Goal: Task Accomplishment & Management: Use online tool/utility

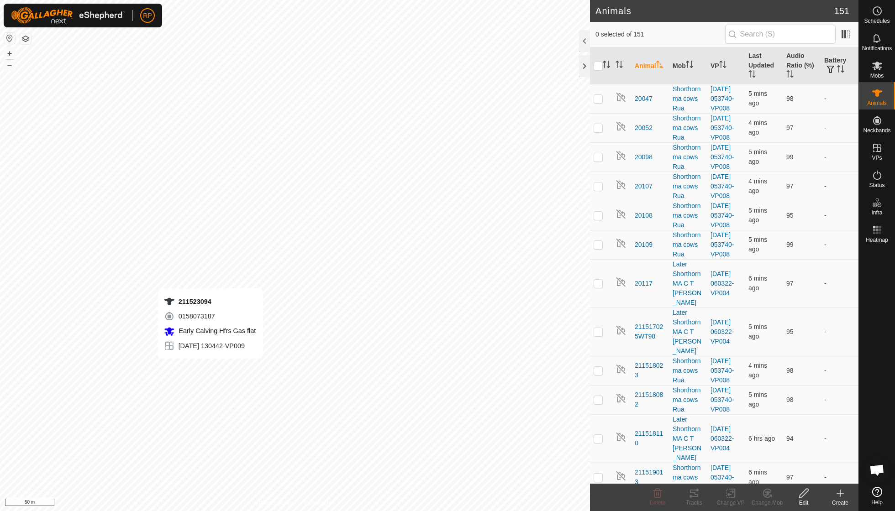
checkbox input "true"
click at [693, 495] on icon at bounding box center [694, 493] width 11 height 11
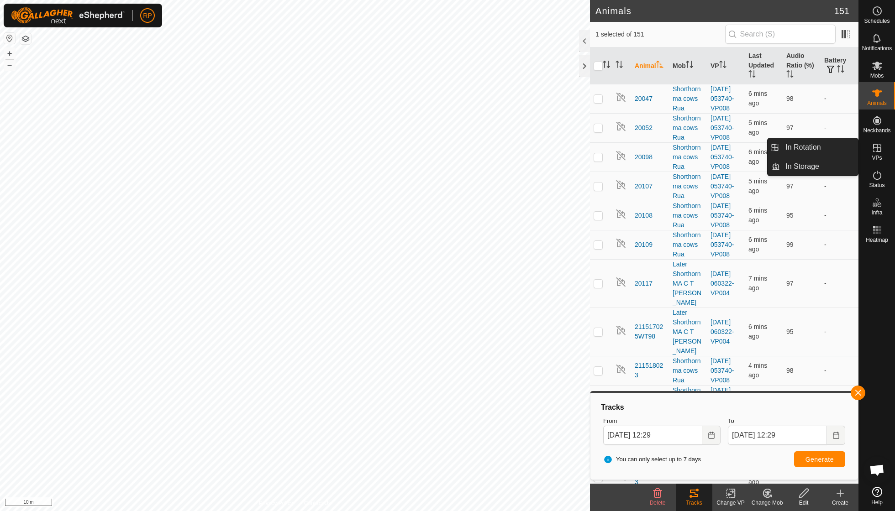
click at [875, 150] on icon at bounding box center [877, 147] width 11 height 11
click at [875, 153] on es-virtualpaddocks-svg-icon at bounding box center [877, 148] width 16 height 15
click at [874, 154] on es-virtualpaddocks-svg-icon at bounding box center [877, 148] width 16 height 15
click at [820, 148] on link "In Rotation" at bounding box center [819, 147] width 78 height 18
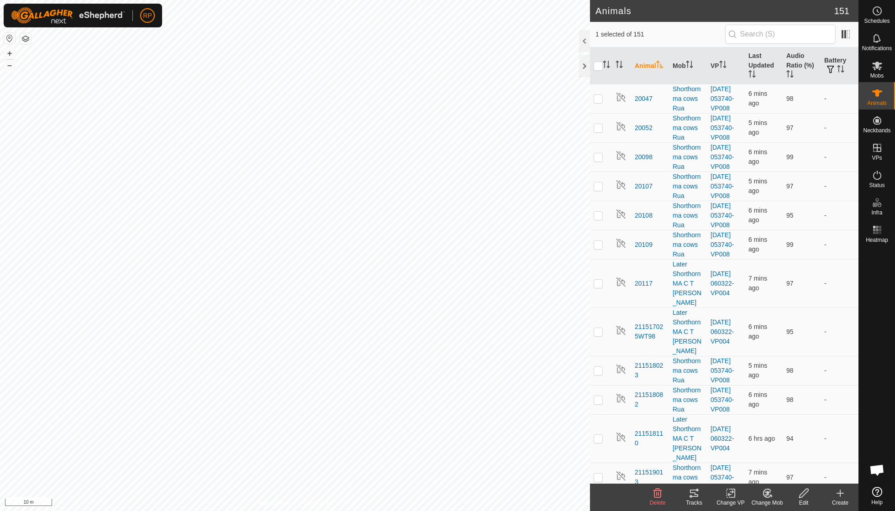
click at [766, 497] on icon at bounding box center [767, 493] width 11 height 11
click at [779, 455] on link "Choose Mob..." at bounding box center [794, 454] width 90 height 18
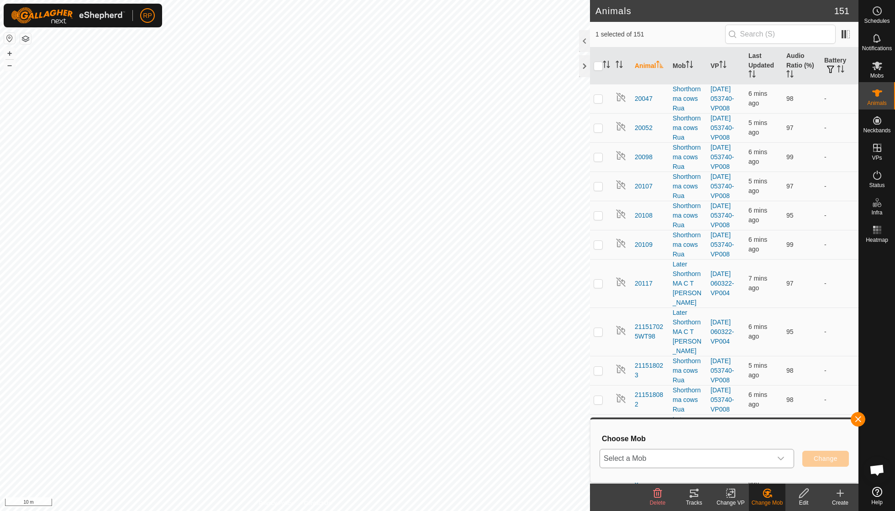
click at [782, 458] on icon "dropdown trigger" at bounding box center [781, 459] width 6 height 4
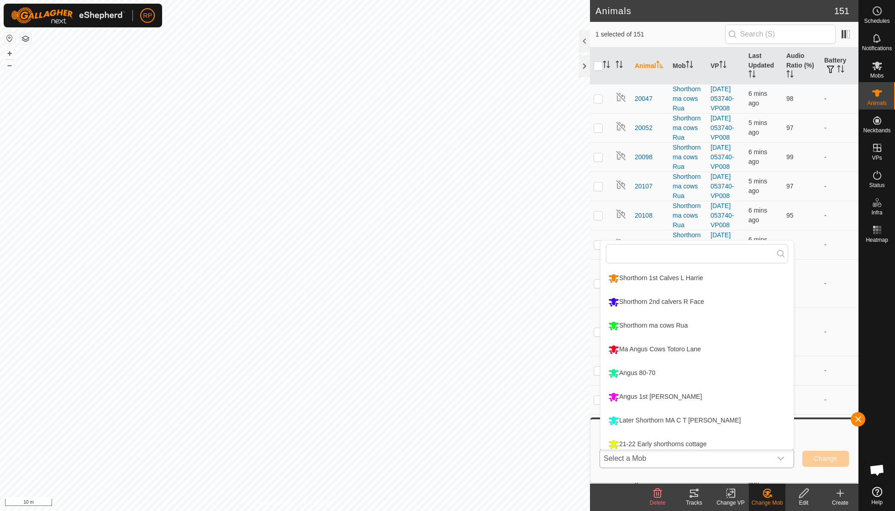
scroll to position [6, 0]
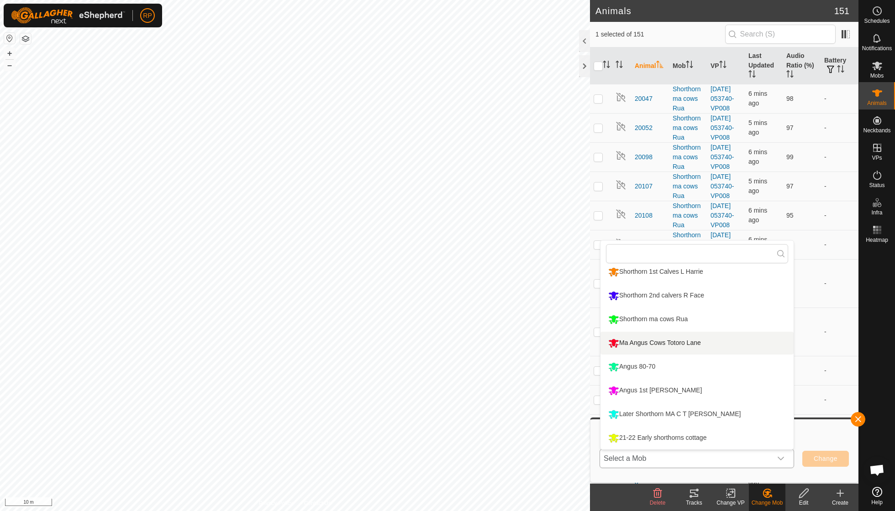
click at [653, 339] on li "Ma Angus Cows Totoro Lane" at bounding box center [696, 343] width 193 height 23
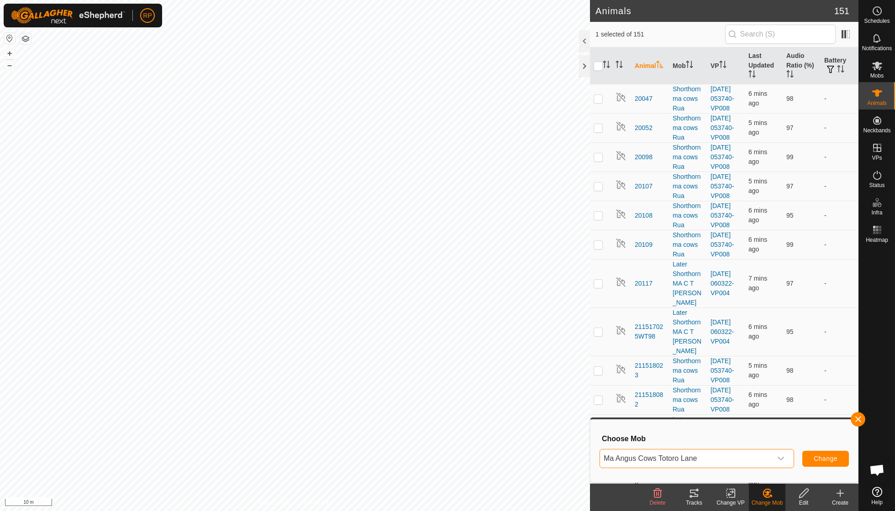
click at [820, 458] on span "Change" at bounding box center [826, 458] width 24 height 7
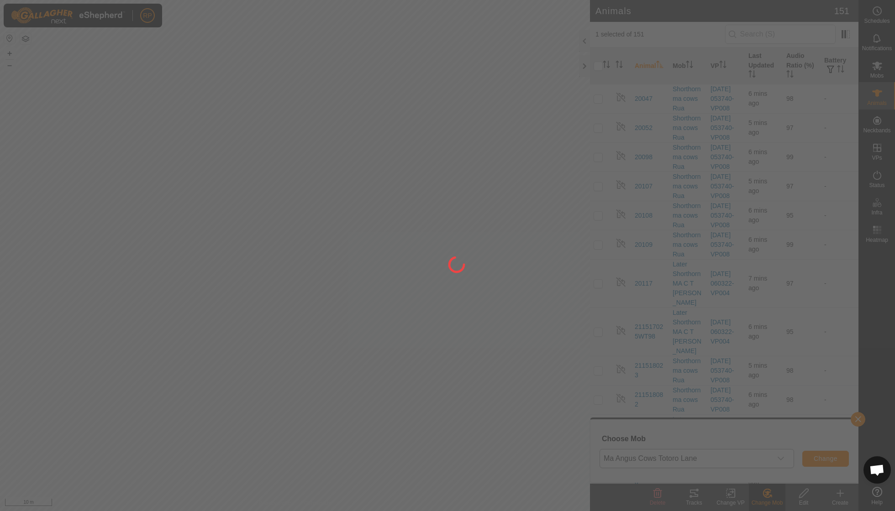
checkbox input "false"
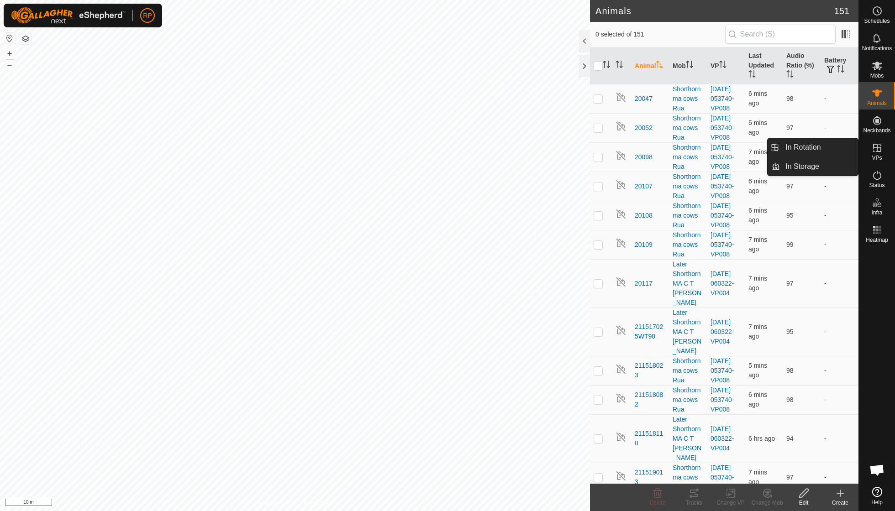
click at [873, 152] on icon at bounding box center [877, 147] width 11 height 11
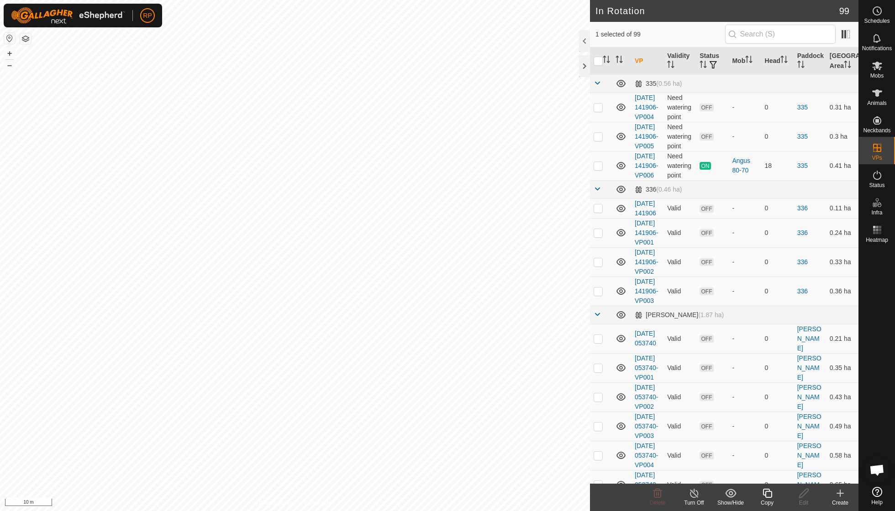
click at [769, 496] on icon at bounding box center [767, 493] width 11 height 11
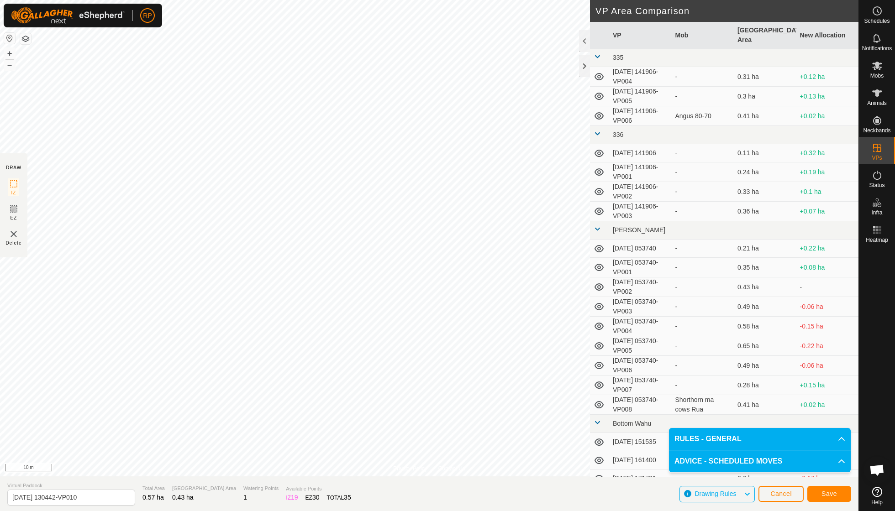
click at [837, 492] on button "Save" at bounding box center [829, 494] width 44 height 16
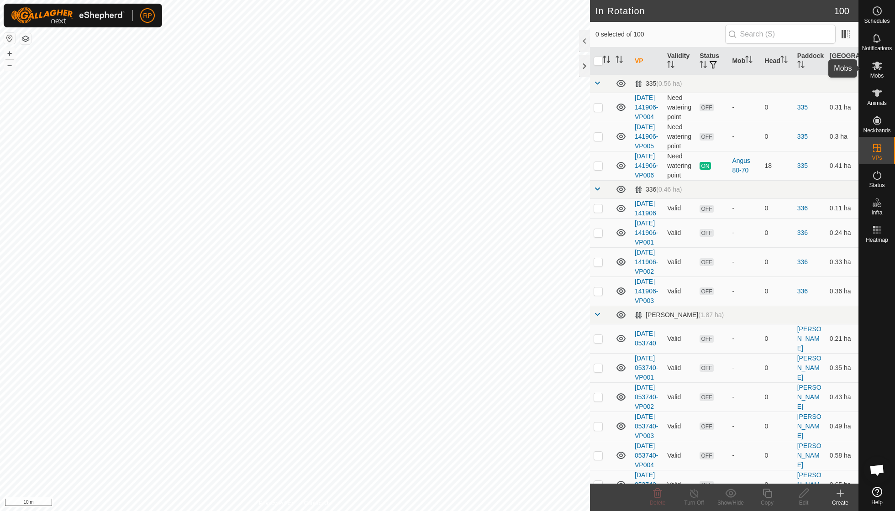
click at [873, 69] on icon at bounding box center [877, 65] width 11 height 11
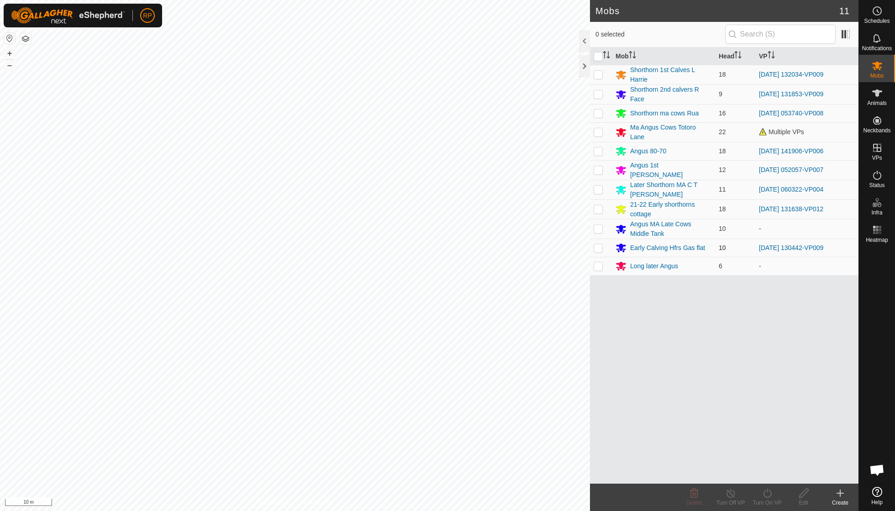
click at [601, 244] on p-checkbox at bounding box center [598, 247] width 9 height 7
checkbox input "true"
click at [768, 494] on icon at bounding box center [767, 493] width 11 height 11
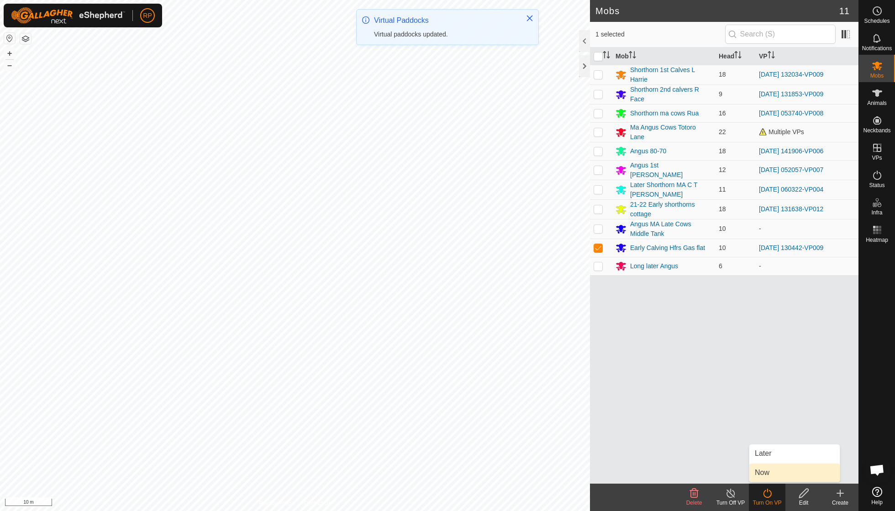
click at [764, 472] on link "Now" at bounding box center [794, 473] width 90 height 18
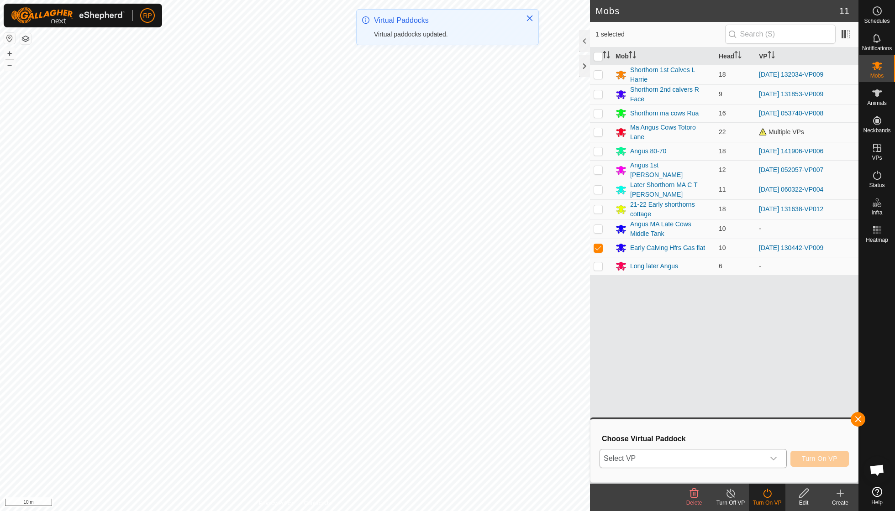
click at [774, 457] on icon "dropdown trigger" at bounding box center [773, 458] width 7 height 7
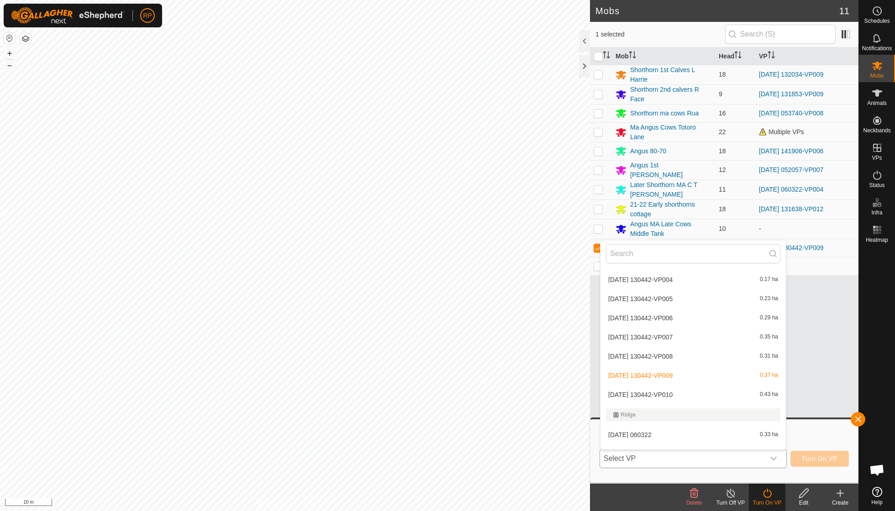
scroll to position [1748, 0]
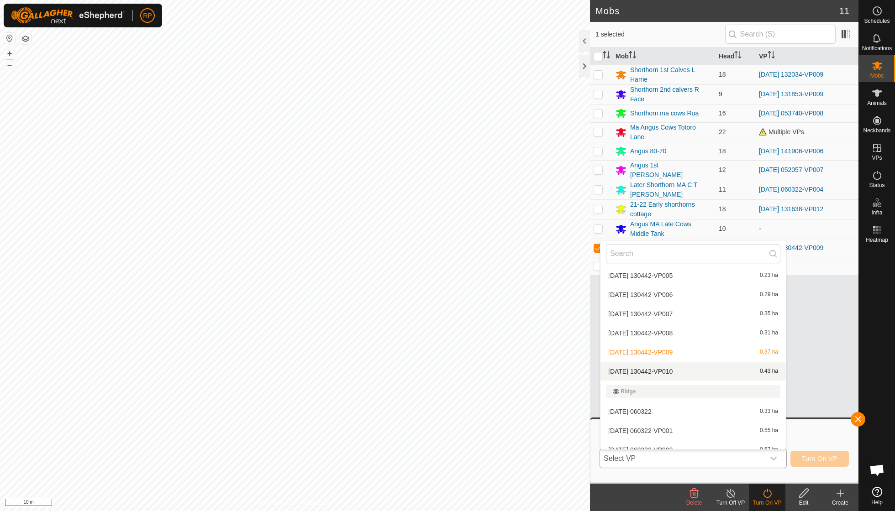
click at [627, 363] on li "[DATE] 130442-VP010 0.43 ha" at bounding box center [692, 372] width 185 height 18
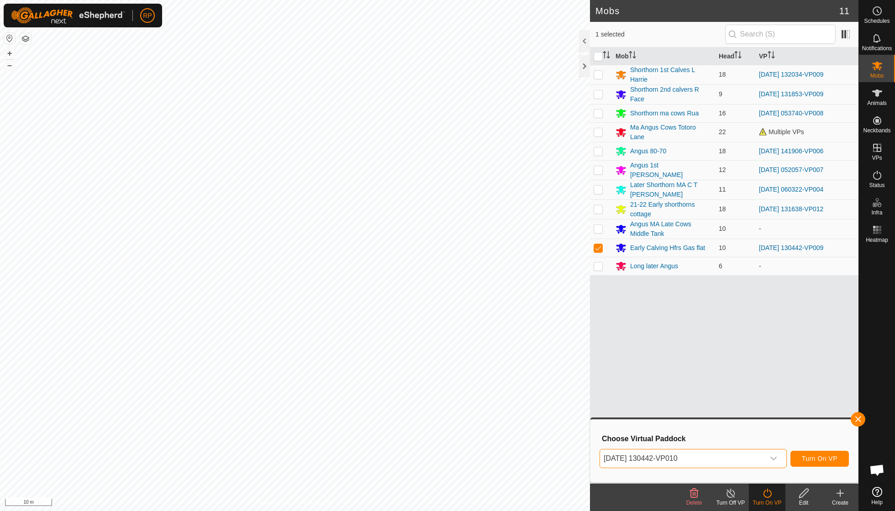
click at [815, 457] on span "Turn On VP" at bounding box center [820, 458] width 36 height 7
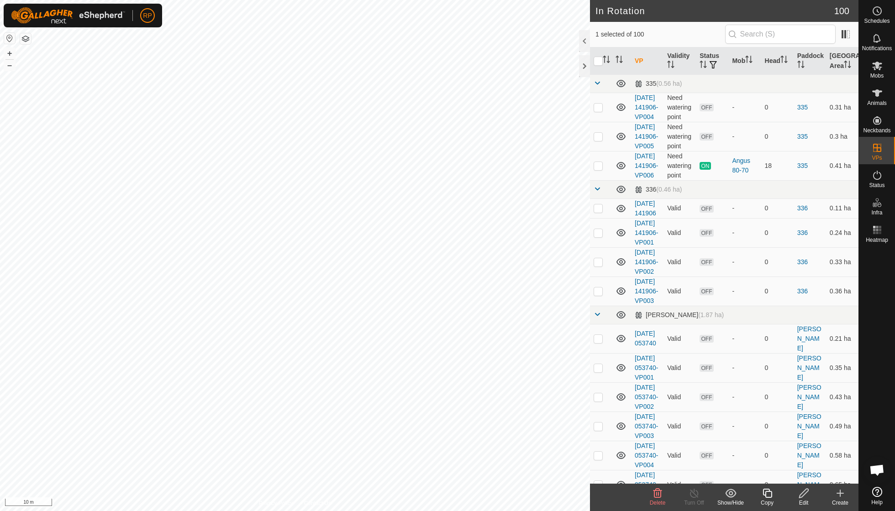
checkbox input "false"
checkbox input "true"
click at [768, 498] on icon at bounding box center [766, 493] width 9 height 9
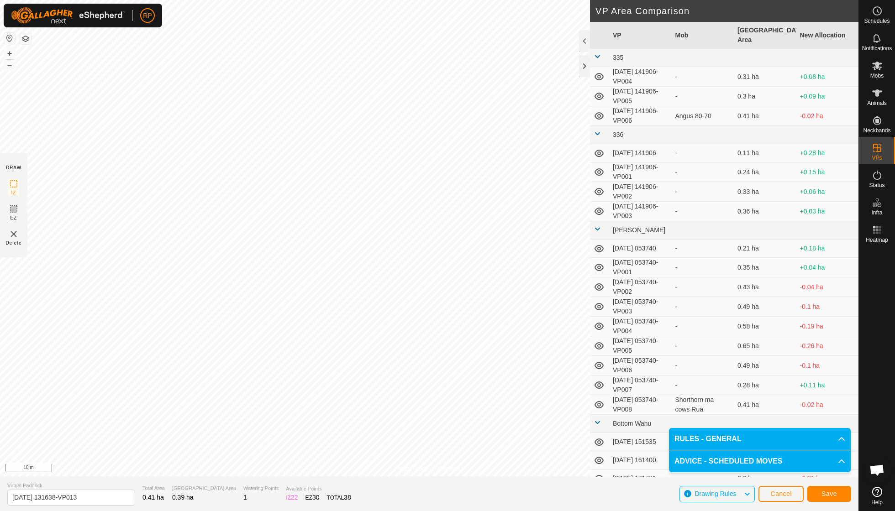
click at [836, 494] on span "Save" at bounding box center [829, 493] width 16 height 7
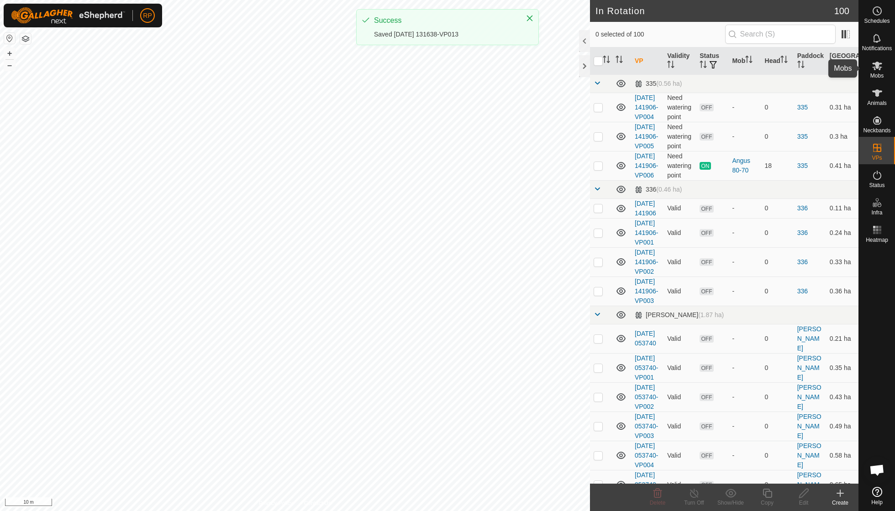
click at [877, 74] on span "Mobs" at bounding box center [876, 75] width 13 height 5
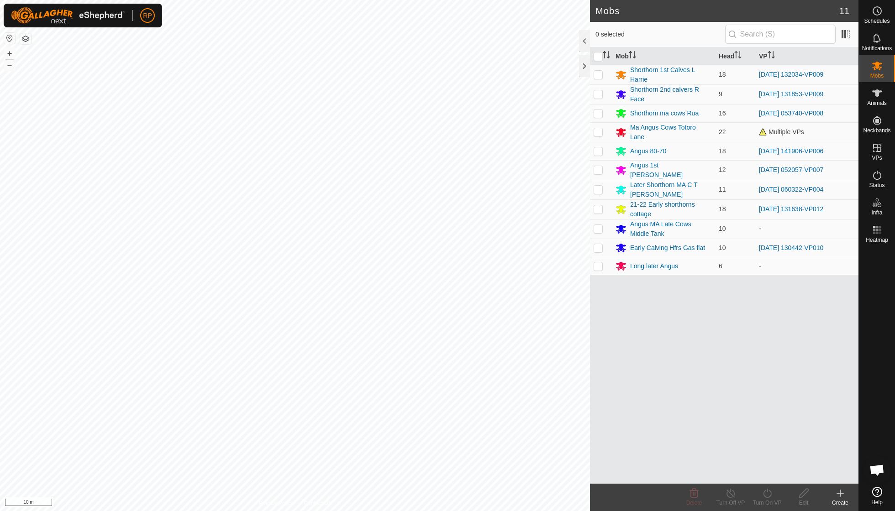
click at [599, 205] on p-checkbox at bounding box center [598, 208] width 9 height 7
checkbox input "true"
click at [768, 492] on icon at bounding box center [767, 493] width 8 height 9
click at [763, 476] on link "Now" at bounding box center [794, 473] width 90 height 18
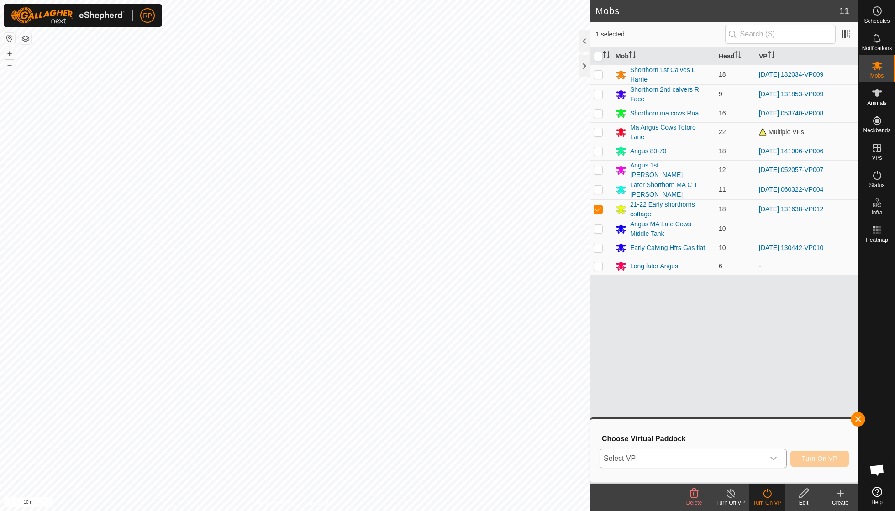
click at [775, 457] on icon "dropdown trigger" at bounding box center [773, 459] width 6 height 4
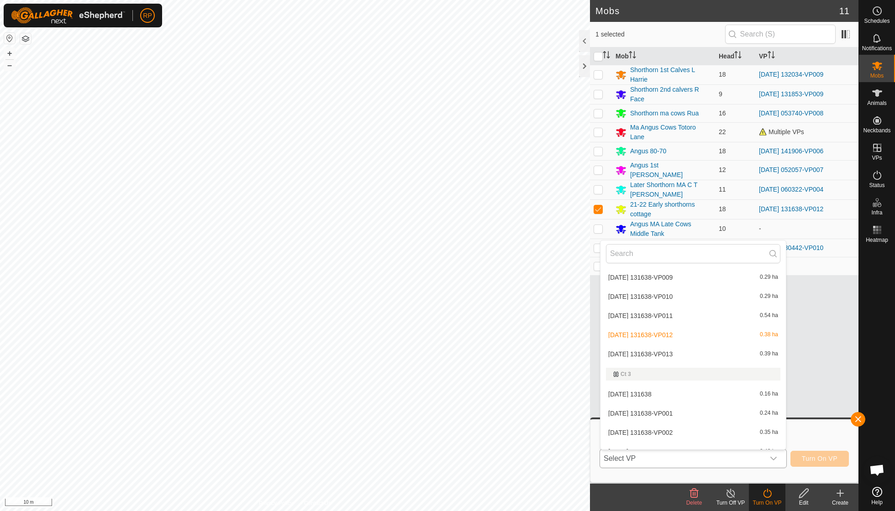
scroll to position [738, 0]
click at [676, 343] on li "[DATE] 131638-VP013 0.39 ha" at bounding box center [692, 352] width 185 height 18
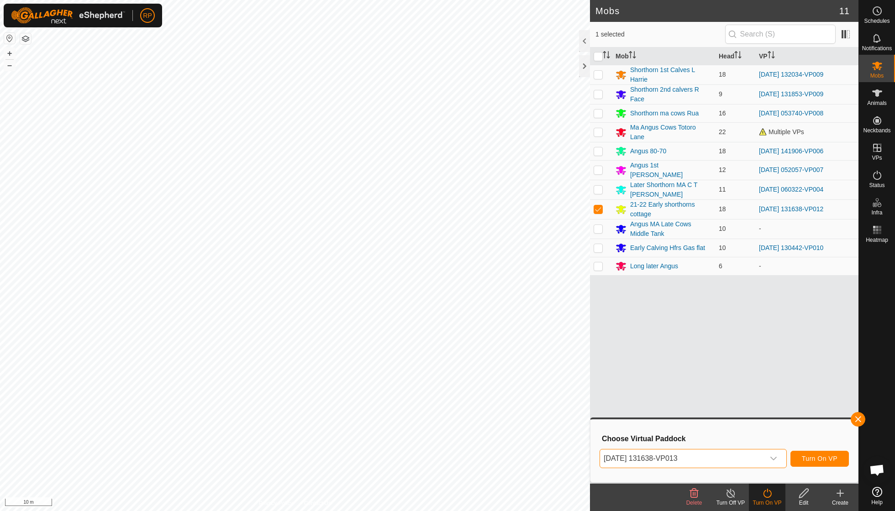
click at [813, 457] on span "Turn On VP" at bounding box center [820, 458] width 36 height 7
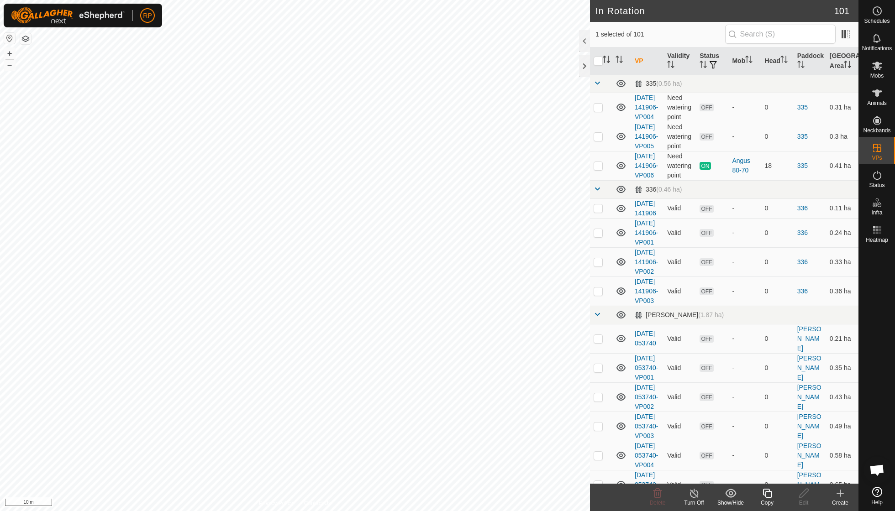
click at [769, 494] on icon at bounding box center [767, 493] width 11 height 11
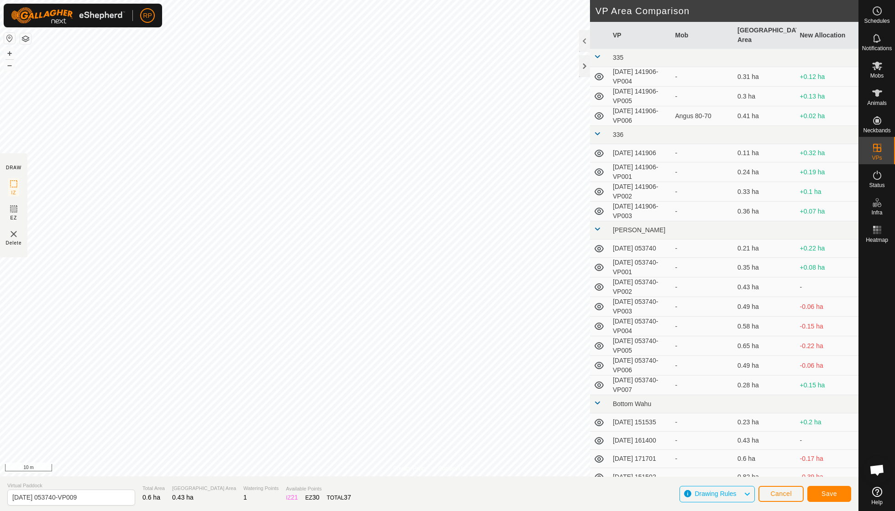
click at [836, 497] on span "Save" at bounding box center [829, 493] width 16 height 7
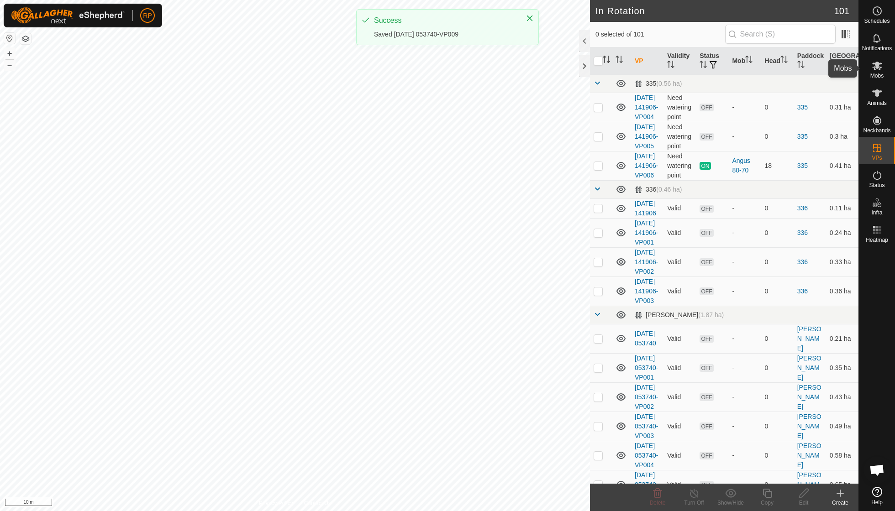
click at [879, 72] on es-mob-svg-icon at bounding box center [877, 65] width 16 height 15
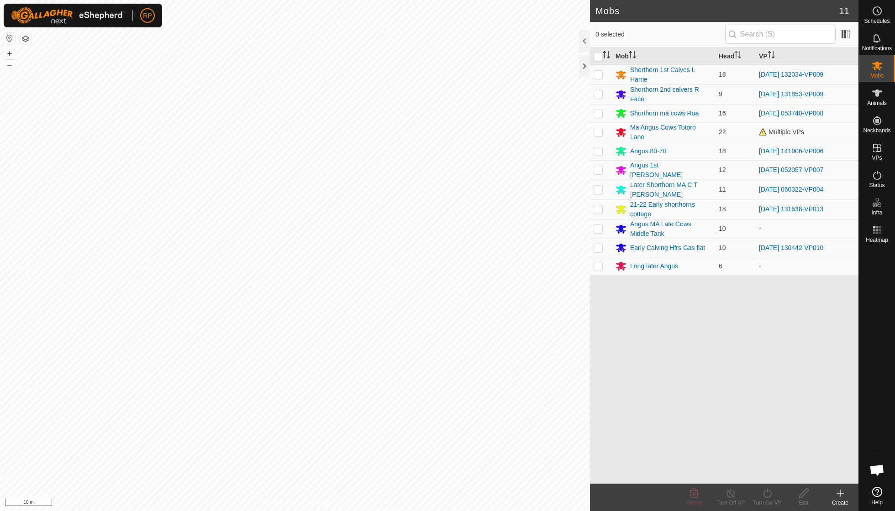
click at [596, 110] on p-checkbox at bounding box center [598, 113] width 9 height 7
checkbox input "true"
click at [767, 494] on icon at bounding box center [767, 493] width 11 height 11
click at [771, 476] on link "Now" at bounding box center [794, 473] width 90 height 18
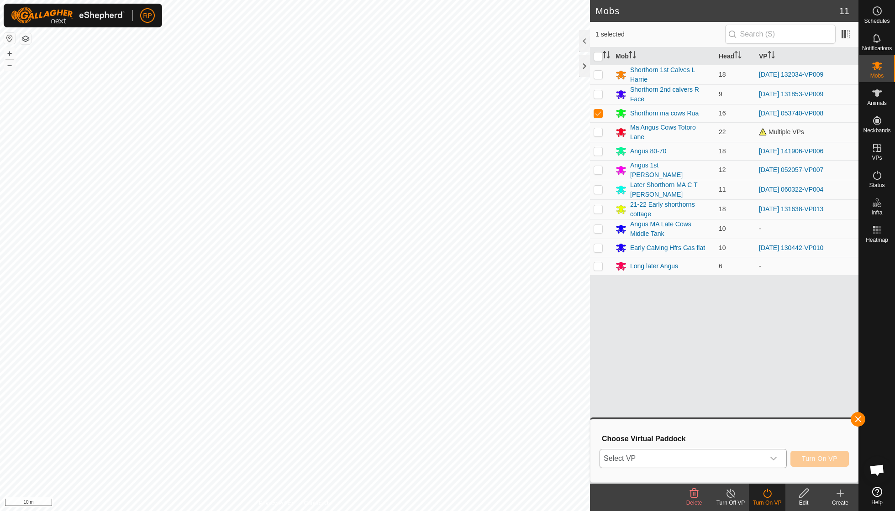
click at [773, 456] on icon "dropdown trigger" at bounding box center [773, 458] width 7 height 7
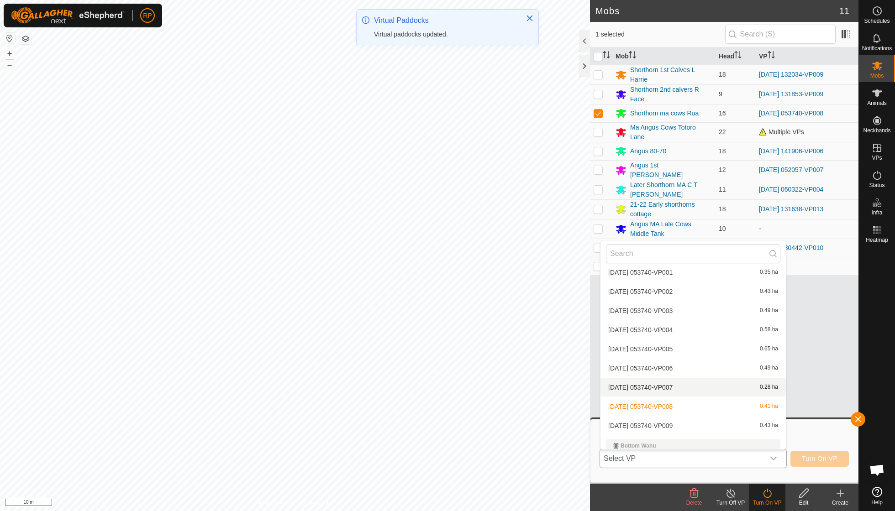
scroll to position [224, 0]
click at [687, 415] on li "[DATE] 053740-VP009 0.43 ha" at bounding box center [692, 422] width 185 height 18
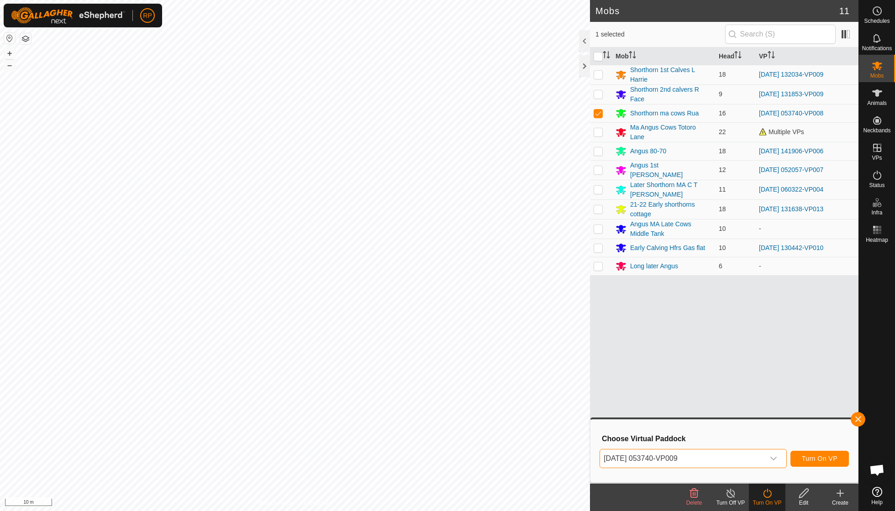
click at [808, 463] on button "Turn On VP" at bounding box center [819, 459] width 58 height 16
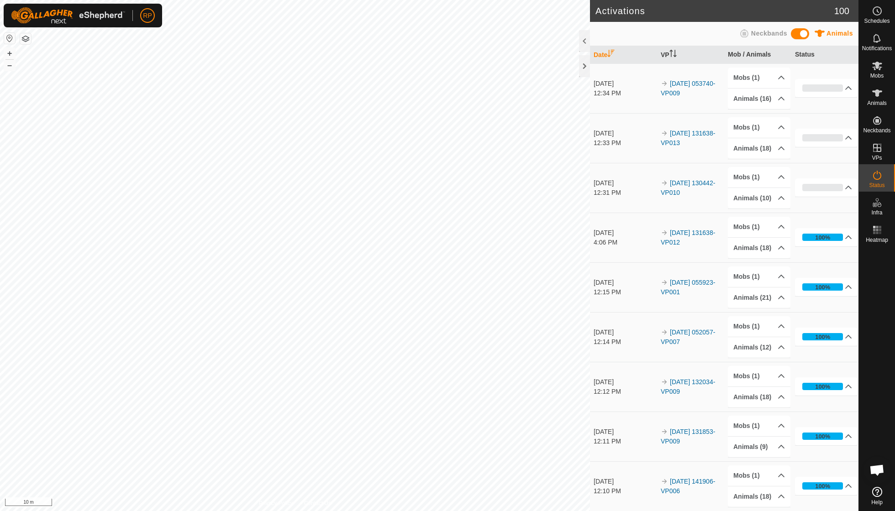
click at [612, 435] on div "Activations 100 Animals Neckbands Date VP Mob / Animals Status [DATE] 12:34 PM …" at bounding box center [429, 255] width 858 height 511
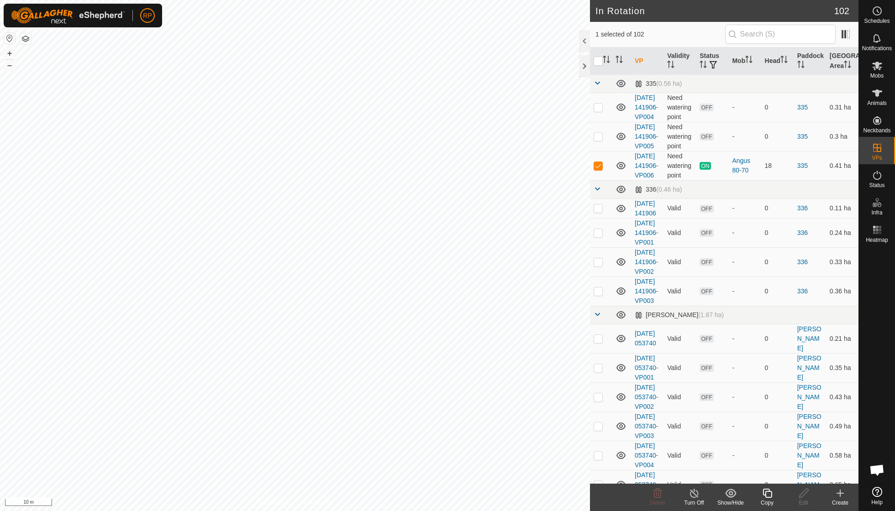
click at [771, 490] on icon at bounding box center [767, 493] width 11 height 11
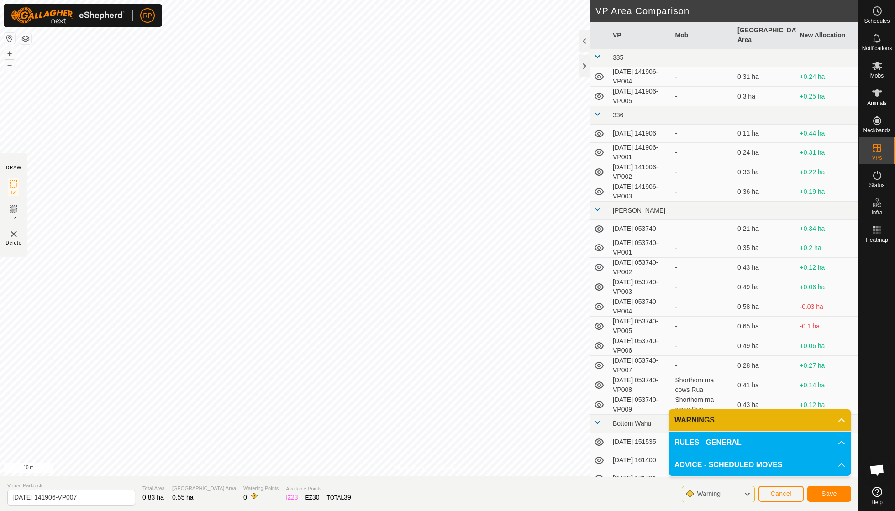
click at [830, 496] on span "Save" at bounding box center [829, 493] width 16 height 7
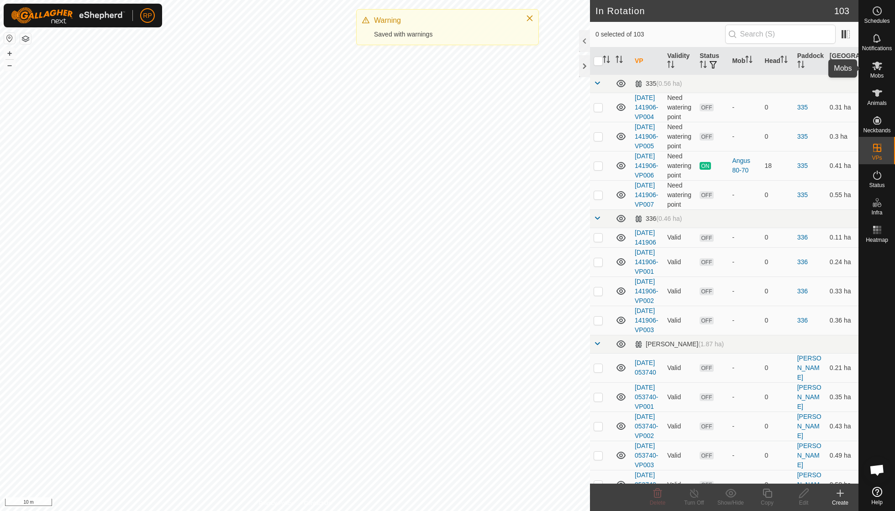
click at [875, 73] on span "Mobs" at bounding box center [876, 75] width 13 height 5
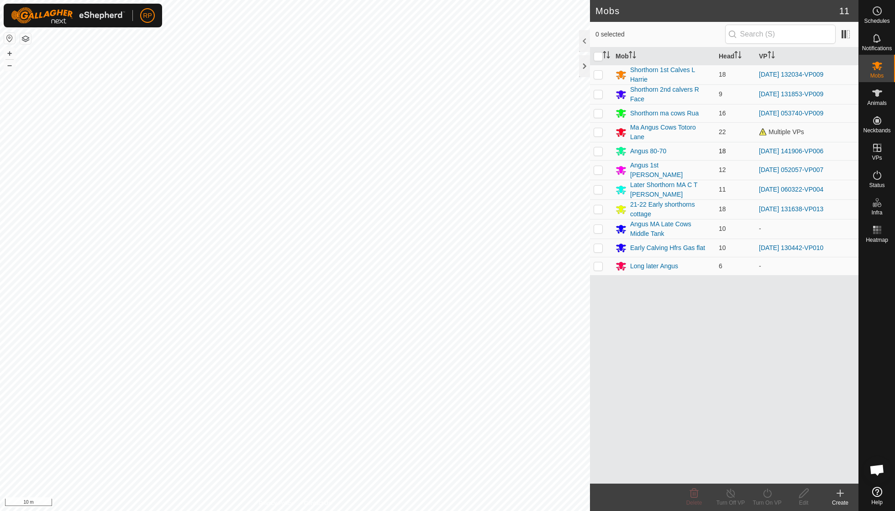
click at [598, 147] on p-checkbox at bounding box center [598, 150] width 9 height 7
checkbox input "true"
click at [768, 493] on icon at bounding box center [767, 493] width 11 height 11
click at [768, 471] on link "Now" at bounding box center [794, 473] width 90 height 18
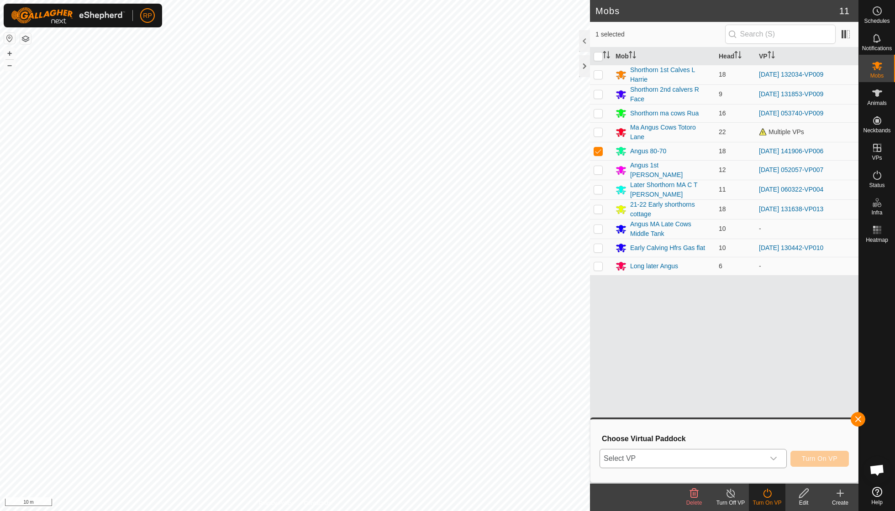
click at [772, 457] on icon "dropdown trigger" at bounding box center [773, 458] width 7 height 7
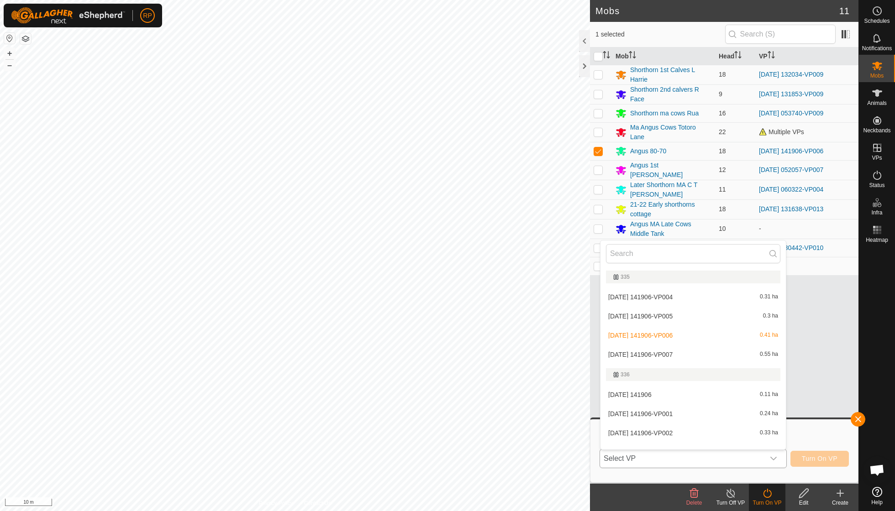
scroll to position [10, 0]
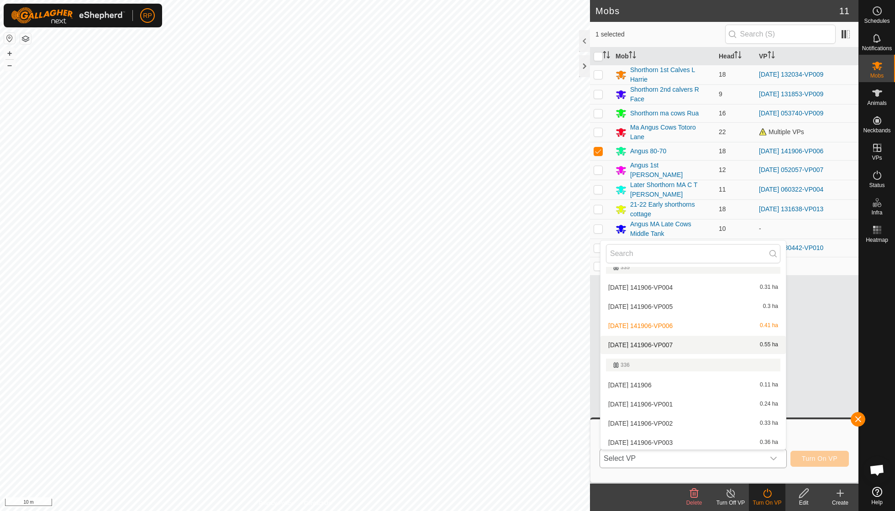
click at [685, 344] on li "[DATE] 141906-VP007 0.55 ha" at bounding box center [692, 345] width 185 height 18
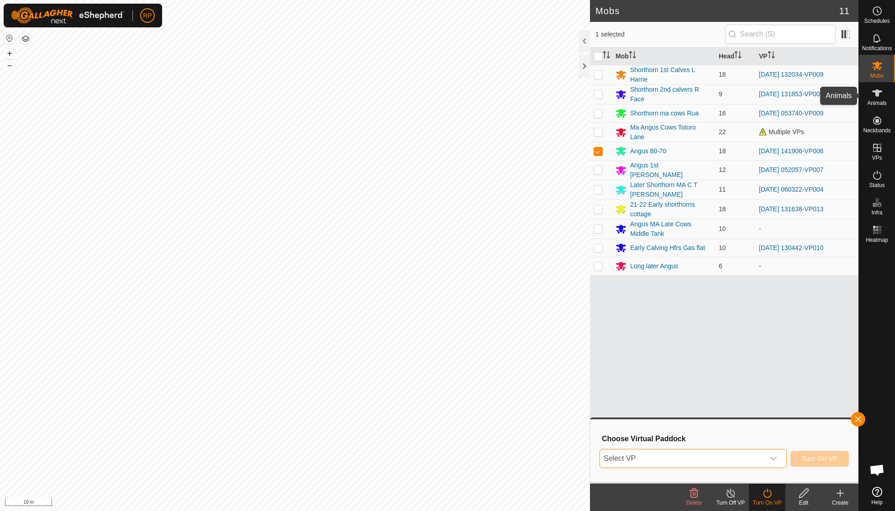
click at [873, 96] on icon at bounding box center [877, 93] width 11 height 11
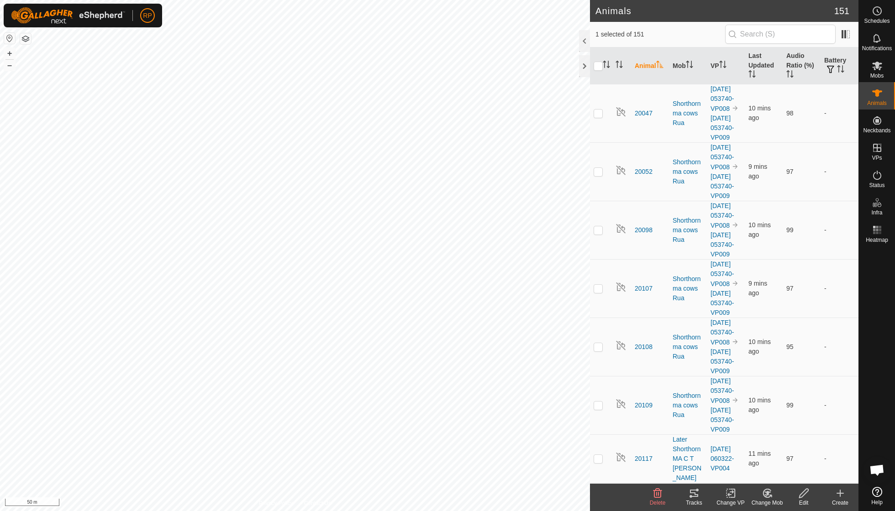
click at [769, 497] on icon at bounding box center [767, 493] width 8 height 8
click at [780, 473] on link "Remove from Mob" at bounding box center [794, 473] width 90 height 18
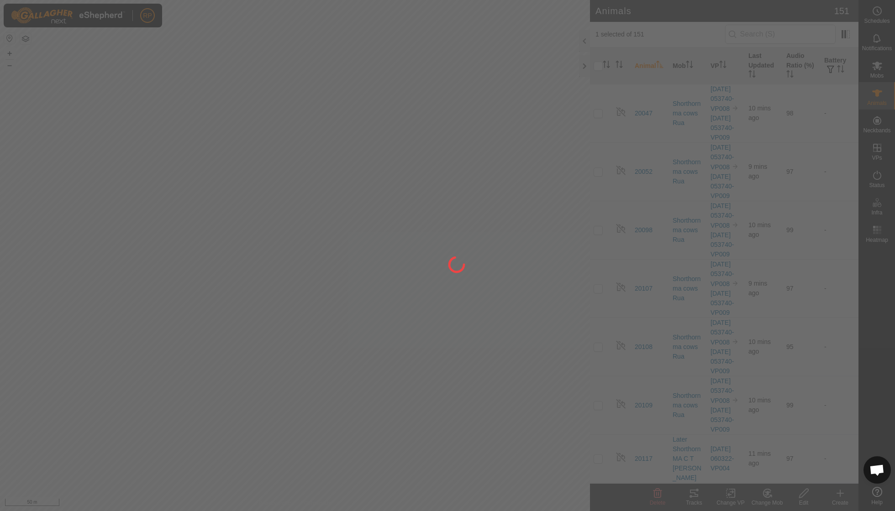
checkbox input "false"
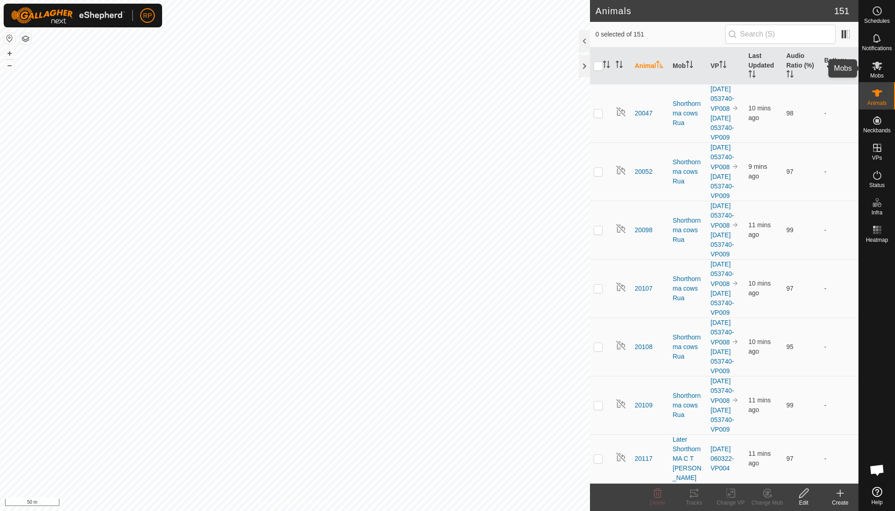
click at [873, 74] on span "Mobs" at bounding box center [876, 75] width 13 height 5
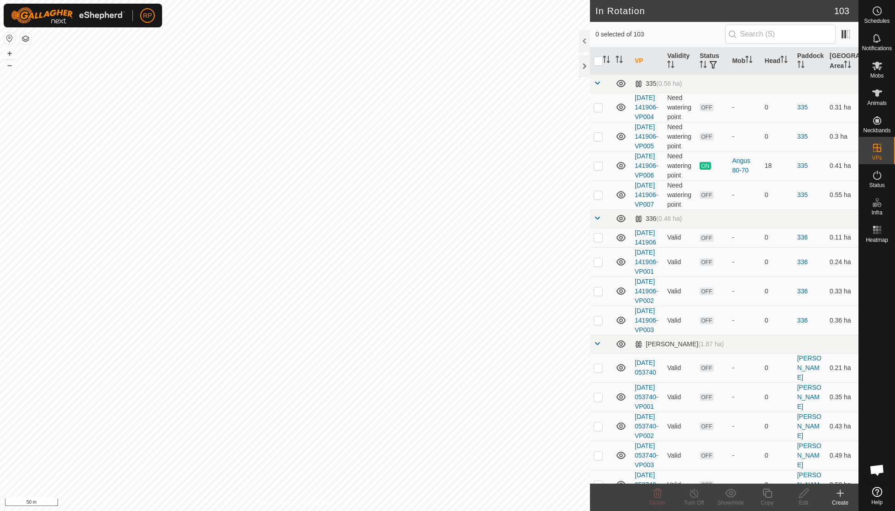
checkbox input "true"
click at [881, 65] on icon at bounding box center [877, 65] width 11 height 11
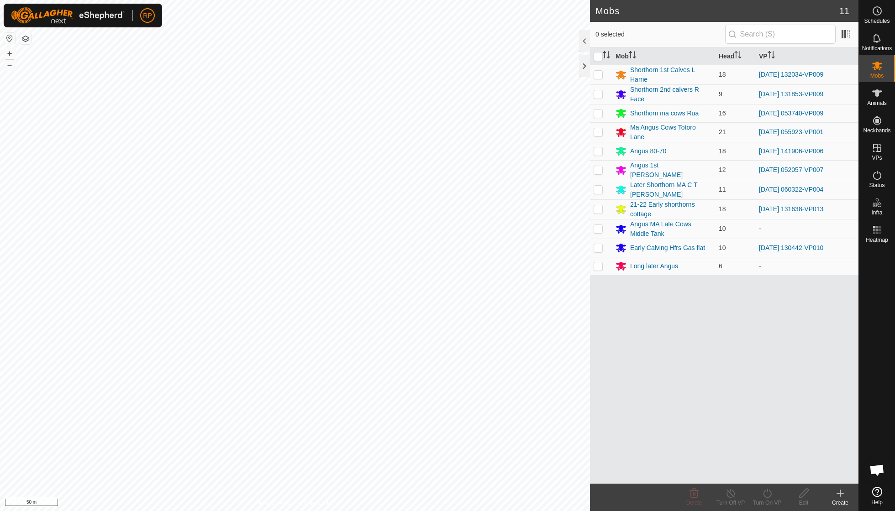
click at [599, 148] on p-checkbox at bounding box center [598, 150] width 9 height 7
checkbox input "true"
click at [770, 492] on icon at bounding box center [767, 493] width 11 height 11
click at [773, 468] on link "Now" at bounding box center [794, 473] width 90 height 18
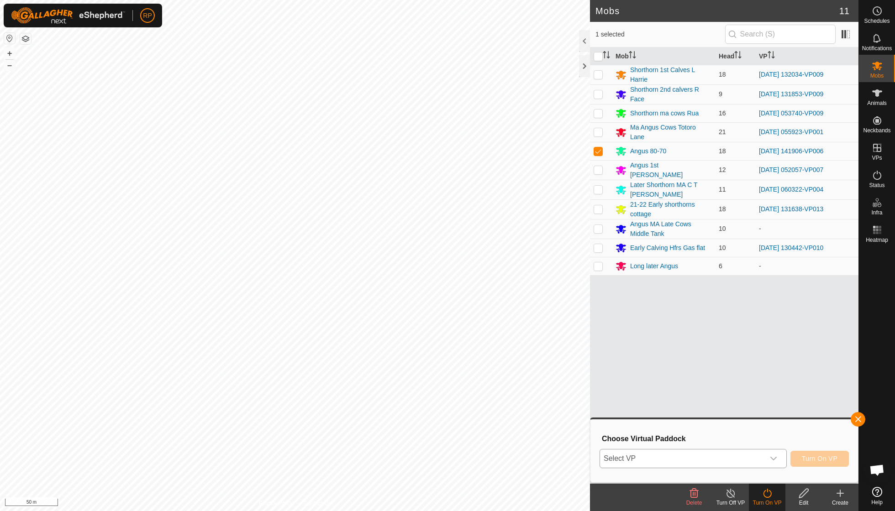
click at [773, 455] on icon "dropdown trigger" at bounding box center [773, 458] width 7 height 7
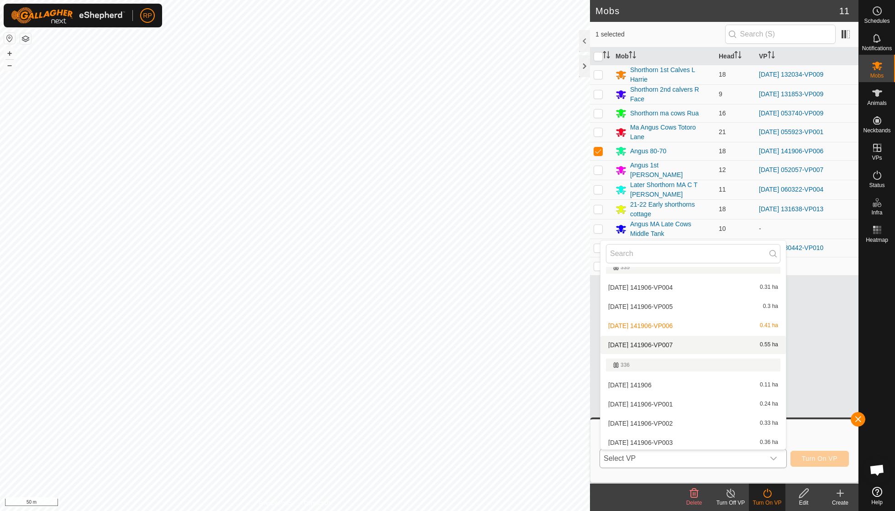
click at [683, 343] on li "[DATE] 141906-VP007 0.55 ha" at bounding box center [692, 345] width 185 height 18
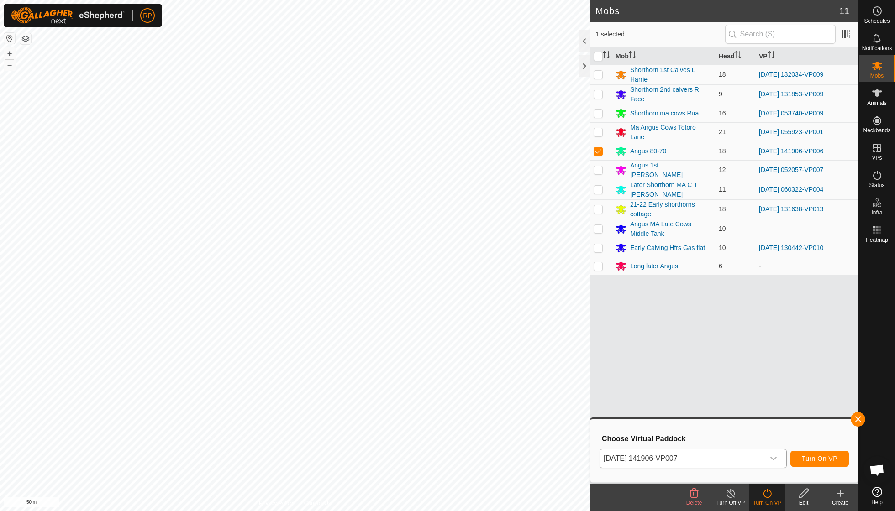
click at [815, 457] on span "Turn On VP" at bounding box center [820, 458] width 36 height 7
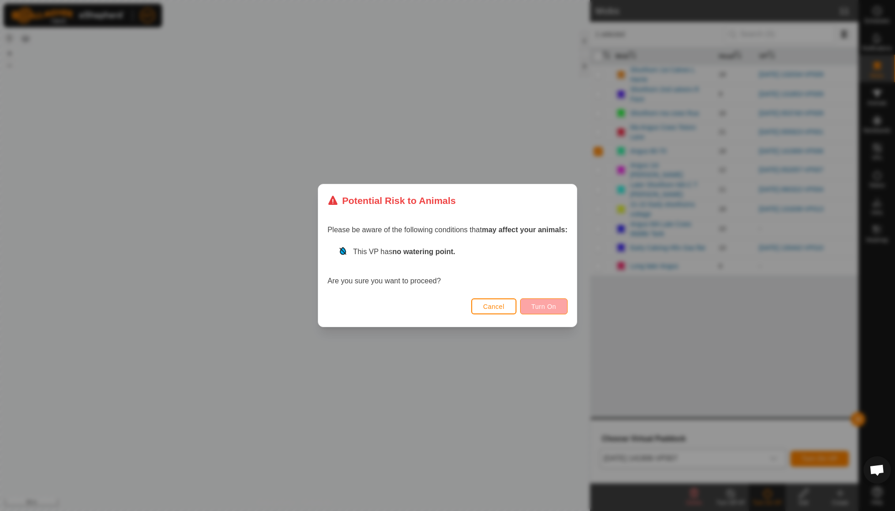
click at [556, 309] on span "Turn On" at bounding box center [543, 306] width 25 height 7
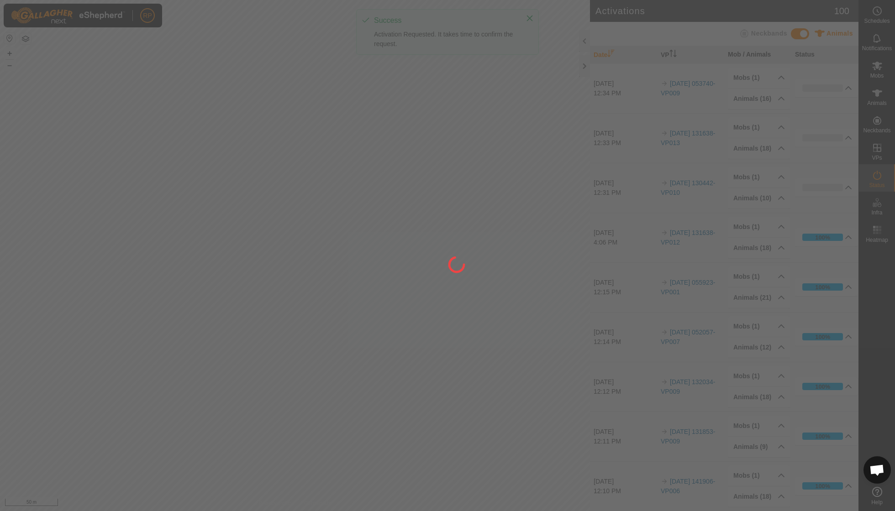
drag, startPoint x: 388, startPoint y: 160, endPoint x: 345, endPoint y: 362, distance: 206.2
click at [345, 362] on div at bounding box center [447, 255] width 895 height 511
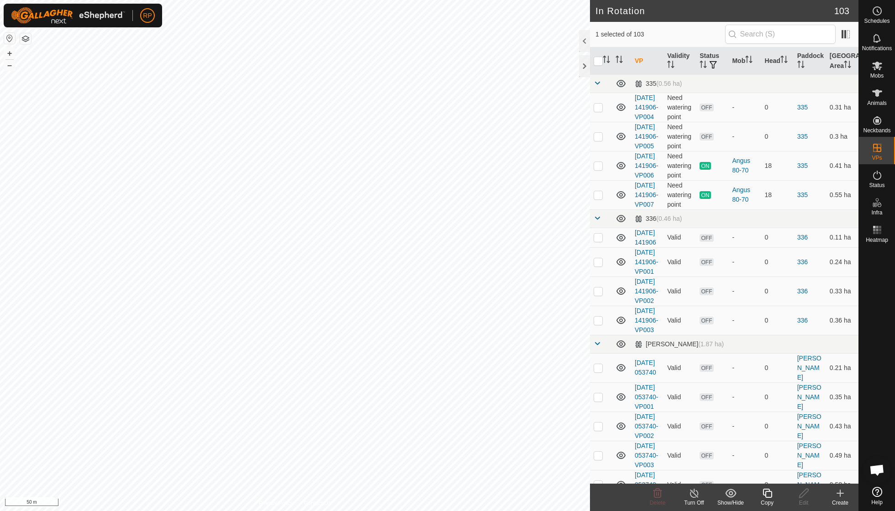
click at [765, 496] on icon at bounding box center [766, 493] width 9 height 9
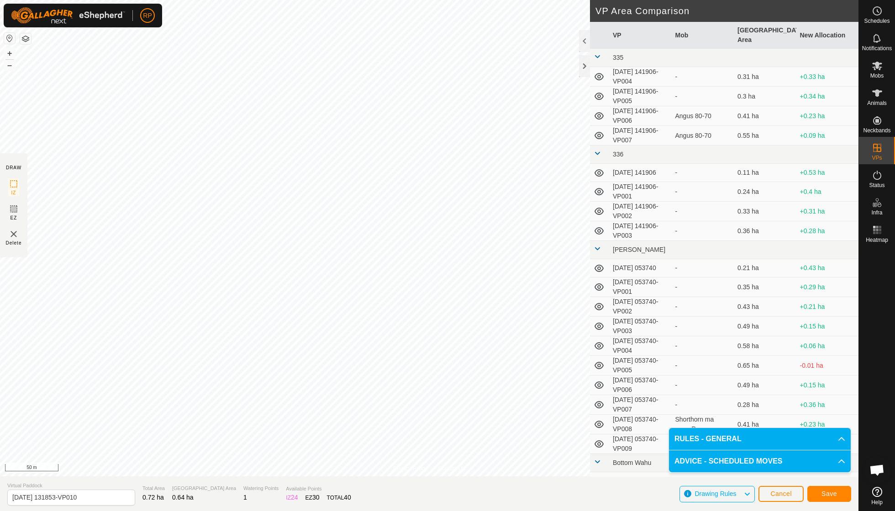
click at [828, 491] on span "Save" at bounding box center [829, 493] width 16 height 7
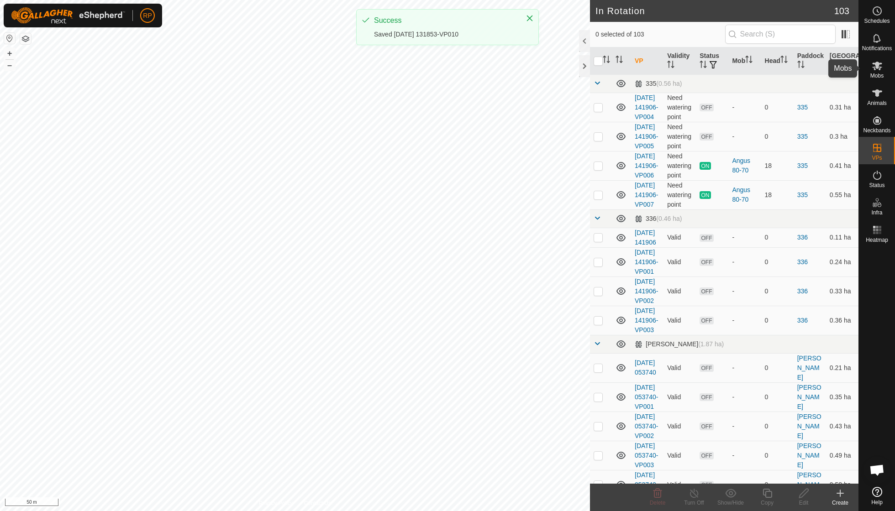
click at [875, 67] on icon at bounding box center [877, 65] width 11 height 11
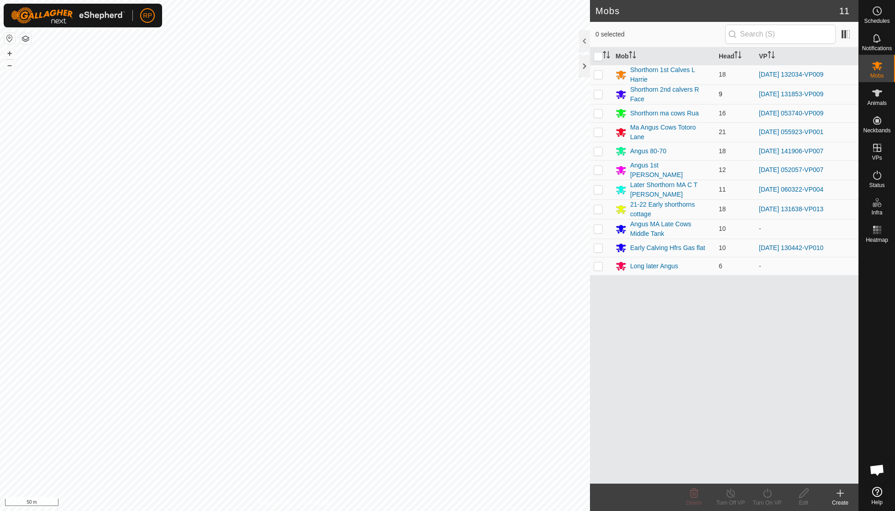
click at [599, 94] on p-checkbox at bounding box center [598, 93] width 9 height 7
checkbox input "true"
click at [767, 491] on icon at bounding box center [767, 493] width 8 height 9
click at [768, 477] on link "Now" at bounding box center [794, 473] width 90 height 18
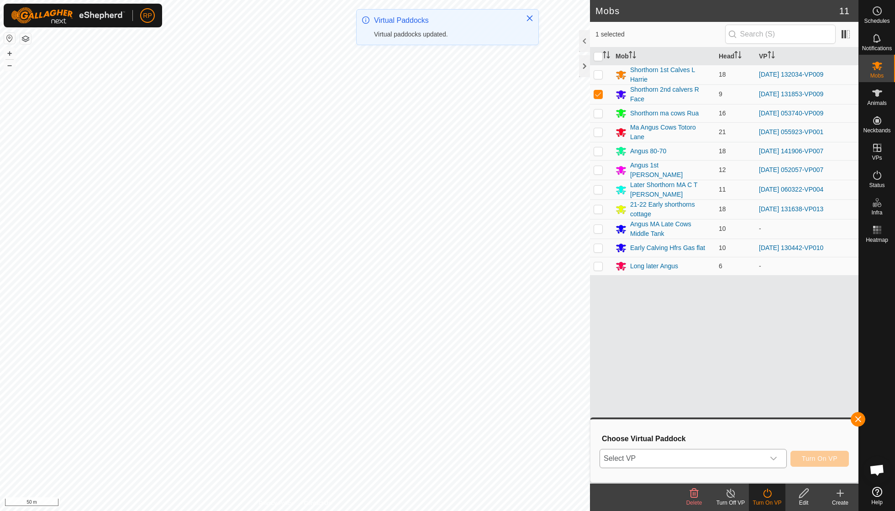
click at [774, 459] on icon "dropdown trigger" at bounding box center [773, 458] width 7 height 7
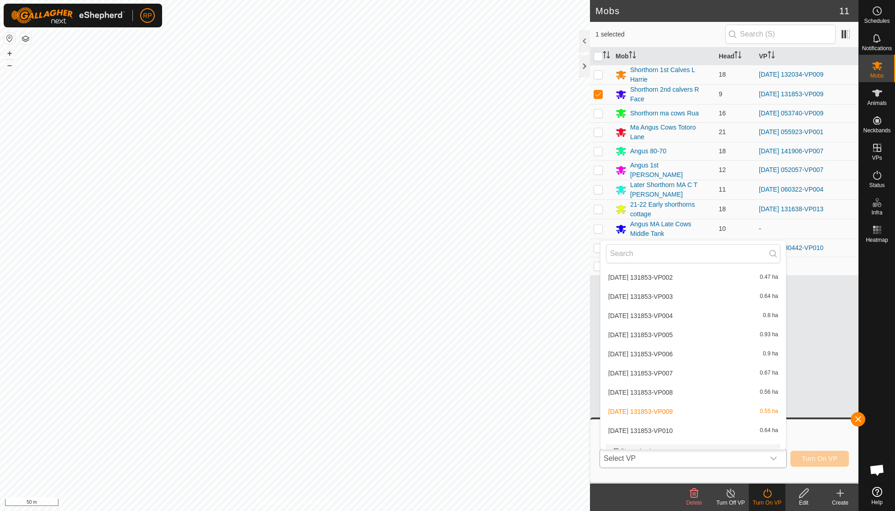
scroll to position [2094, 0]
click at [685, 423] on li "[DATE] 131853-VP010 0.64 ha" at bounding box center [692, 432] width 185 height 18
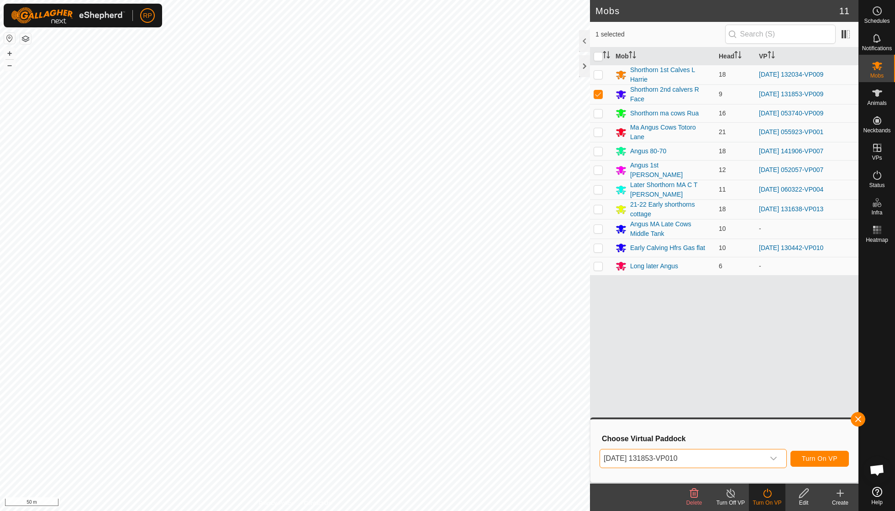
click at [813, 459] on span "Turn On VP" at bounding box center [820, 458] width 36 height 7
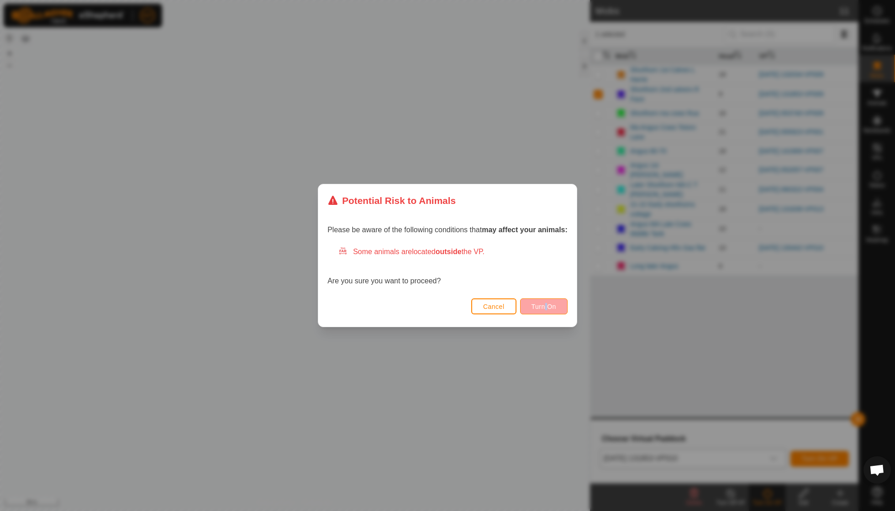
click at [537, 309] on span "Turn On" at bounding box center [543, 306] width 25 height 7
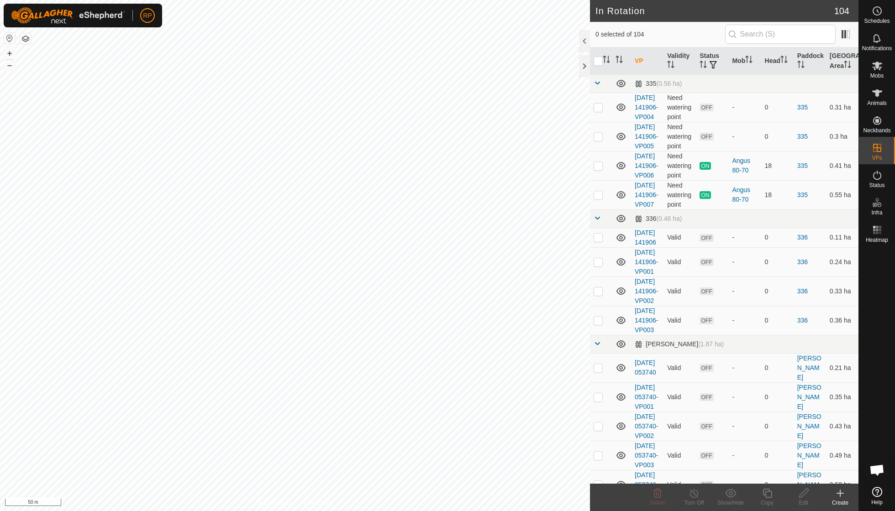
checkbox input "true"
click at [769, 490] on icon at bounding box center [766, 493] width 9 height 9
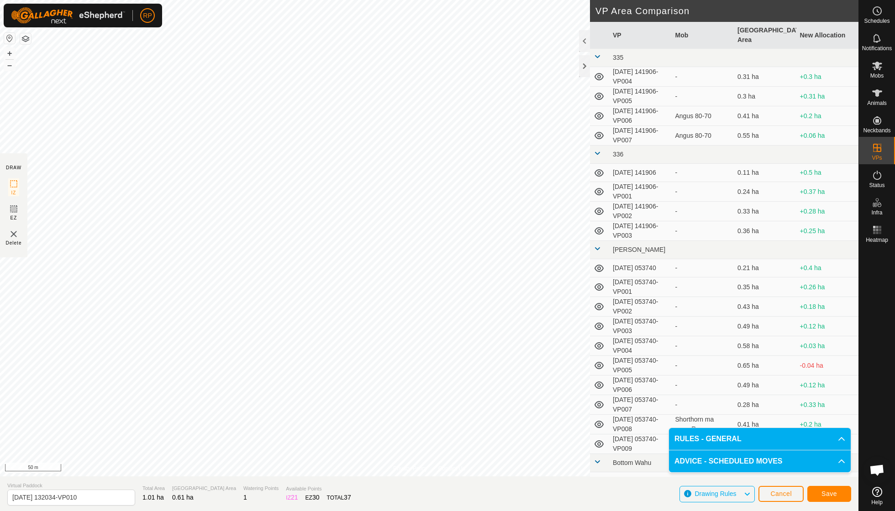
click at [835, 494] on span "Save" at bounding box center [829, 493] width 16 height 7
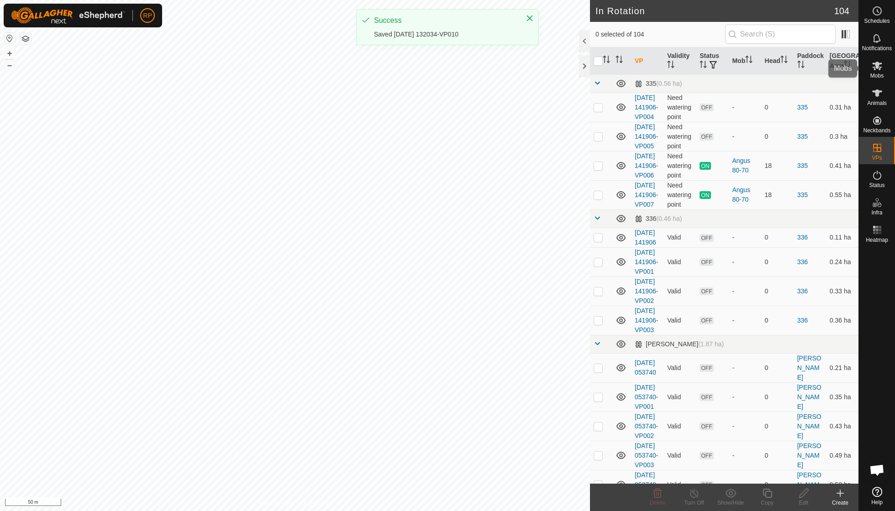
click at [872, 70] on icon at bounding box center [877, 65] width 11 height 11
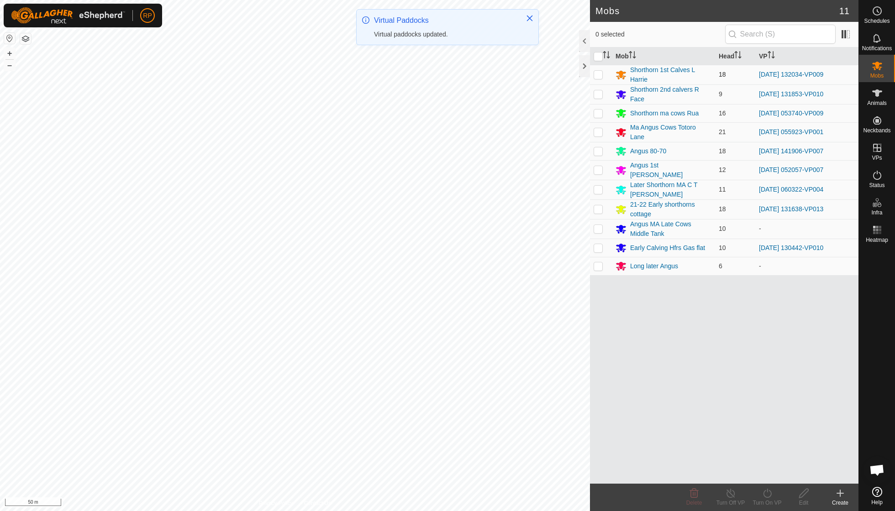
click at [600, 74] on p-checkbox at bounding box center [598, 74] width 9 height 7
checkbox input "true"
click at [767, 495] on icon at bounding box center [767, 493] width 11 height 11
click at [766, 474] on link "Now" at bounding box center [794, 473] width 90 height 18
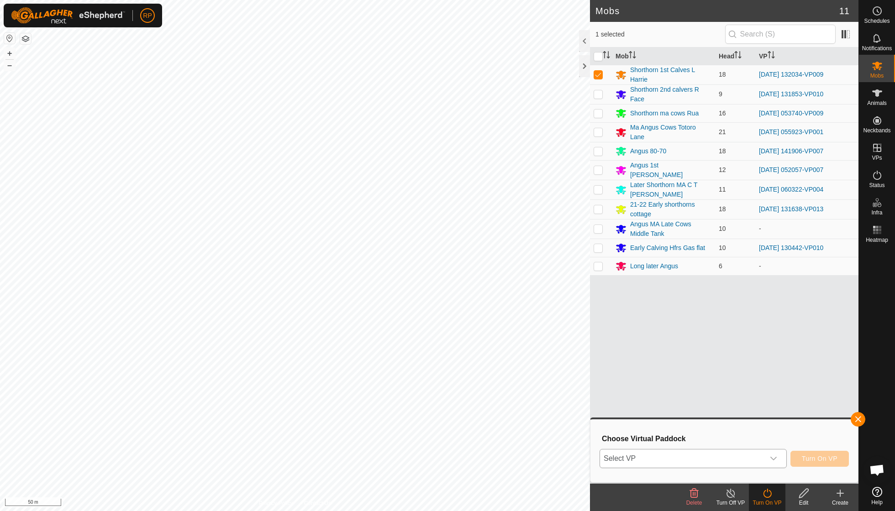
click at [777, 459] on div "dropdown trigger" at bounding box center [773, 459] width 18 height 18
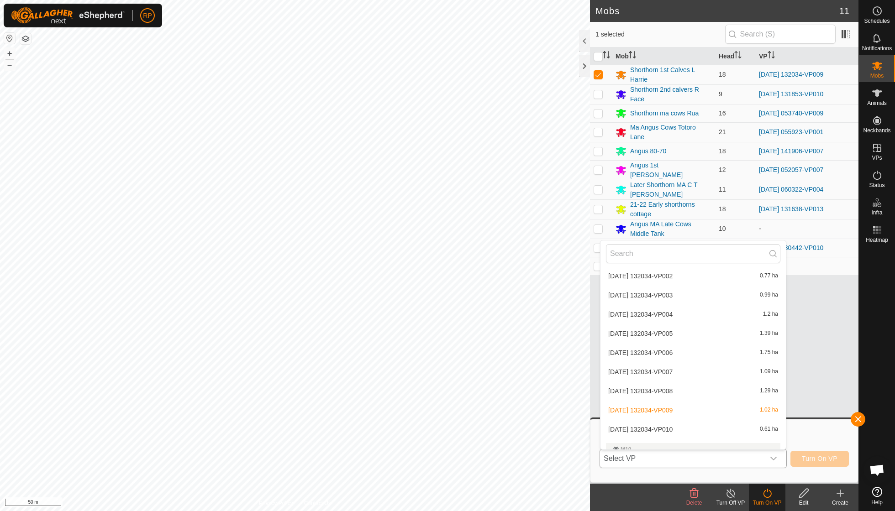
scroll to position [1303, 0]
click at [682, 417] on li "[DATE] 132034-VP010 0.61 ha" at bounding box center [692, 426] width 185 height 18
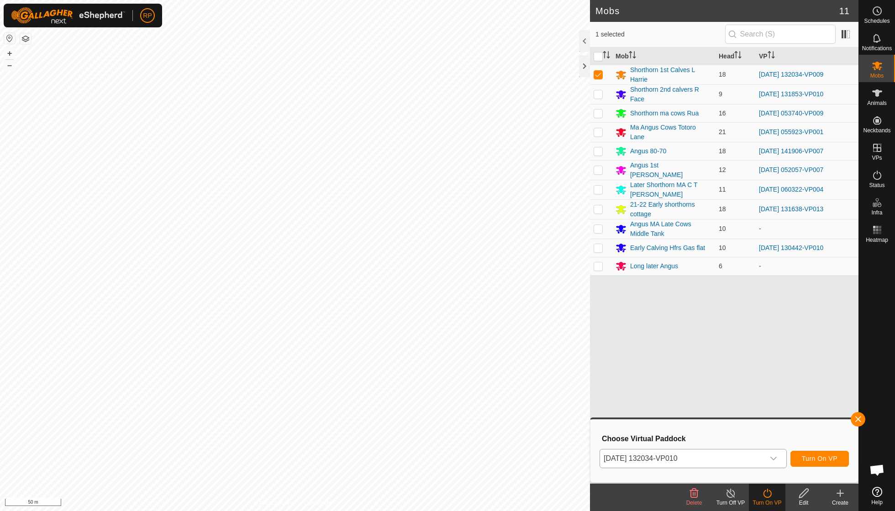
click at [814, 461] on span "Turn On VP" at bounding box center [820, 458] width 36 height 7
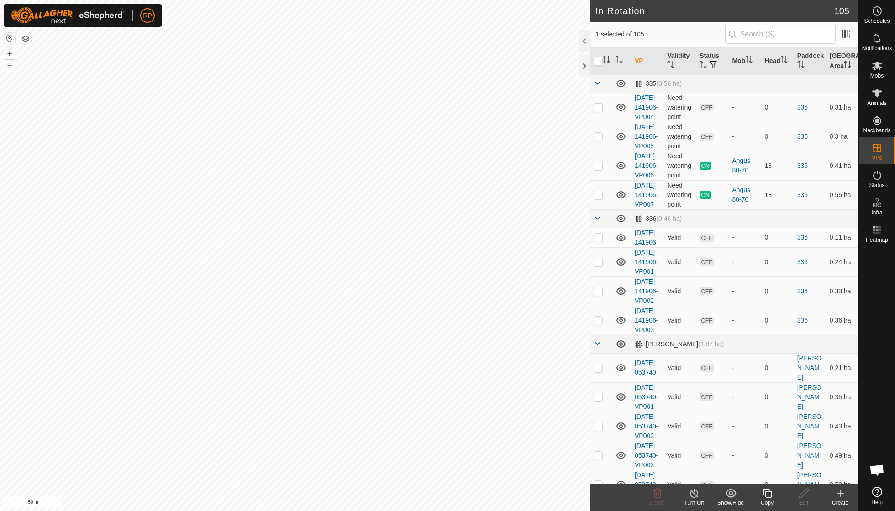
click at [769, 495] on icon at bounding box center [767, 493] width 11 height 11
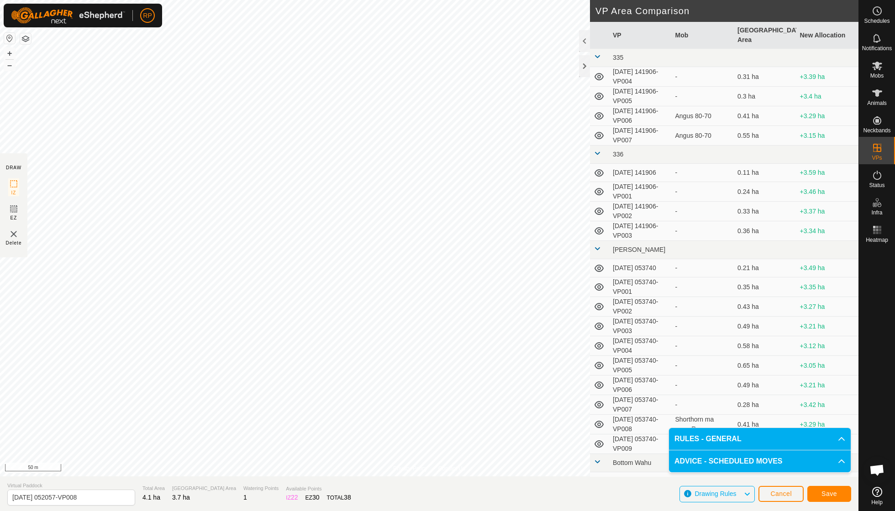
click at [823, 490] on span "Save" at bounding box center [829, 493] width 16 height 7
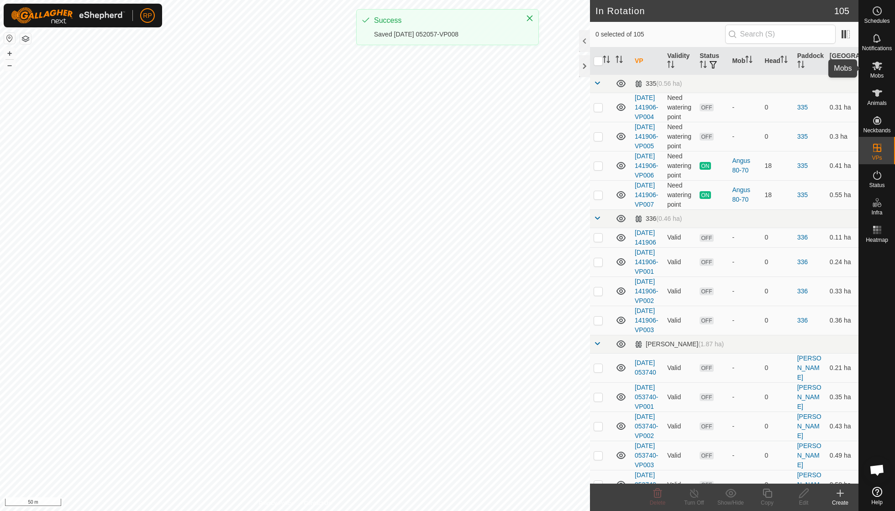
click at [883, 67] on es-mob-svg-icon at bounding box center [877, 65] width 16 height 15
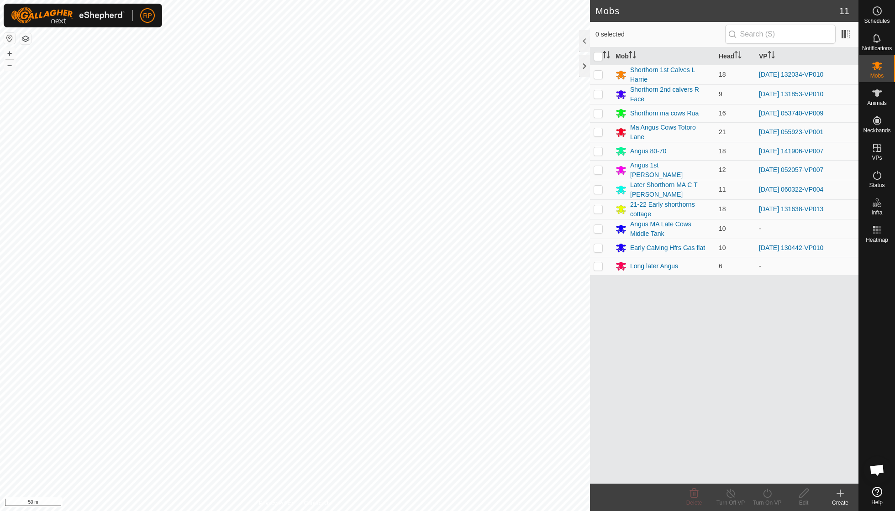
click at [598, 166] on p-checkbox at bounding box center [598, 169] width 9 height 7
checkbox input "true"
click at [766, 502] on div "Turn On VP" at bounding box center [767, 503] width 37 height 8
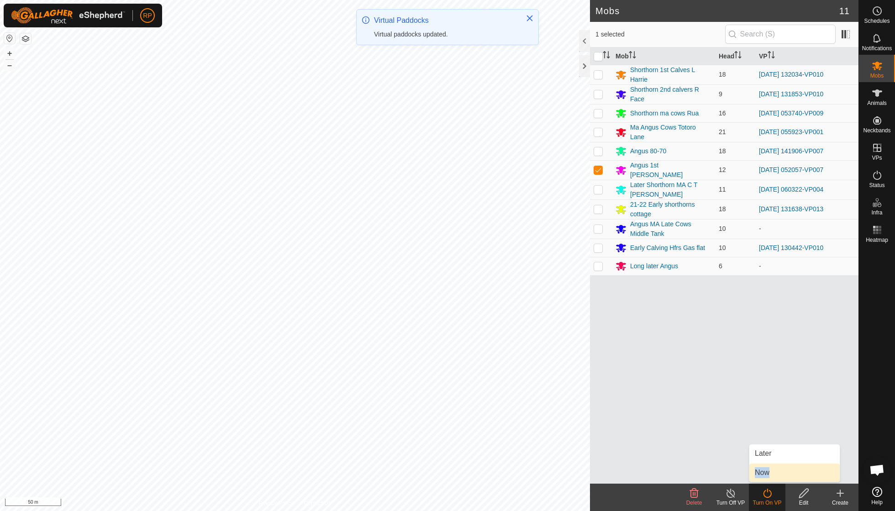
click at [769, 474] on link "Now" at bounding box center [794, 473] width 90 height 18
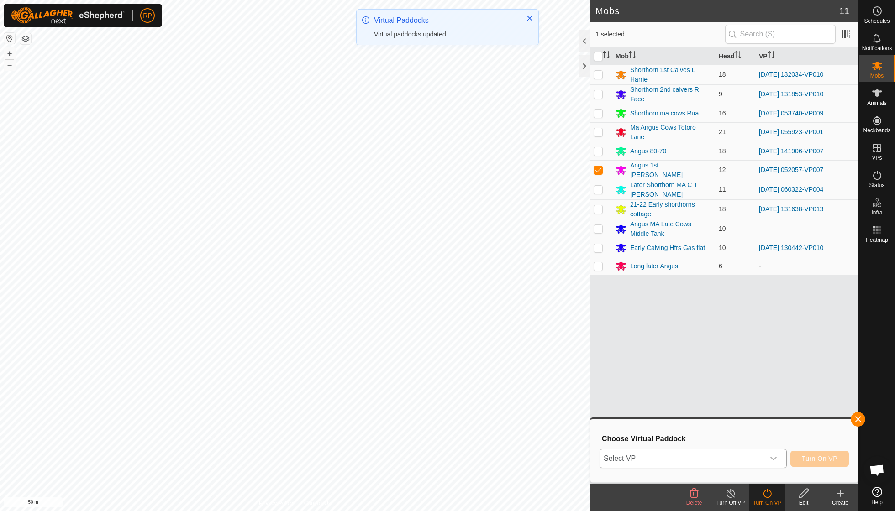
click at [774, 459] on icon "dropdown trigger" at bounding box center [773, 458] width 7 height 7
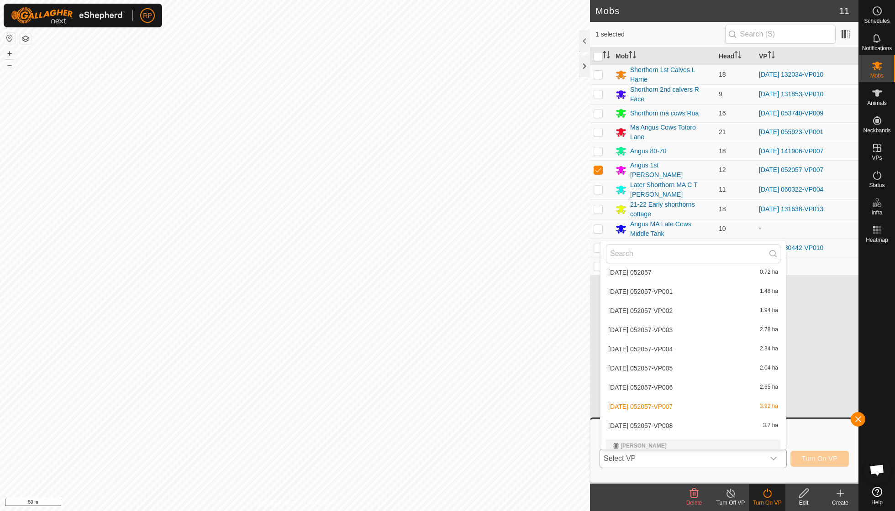
scroll to position [1099, 0]
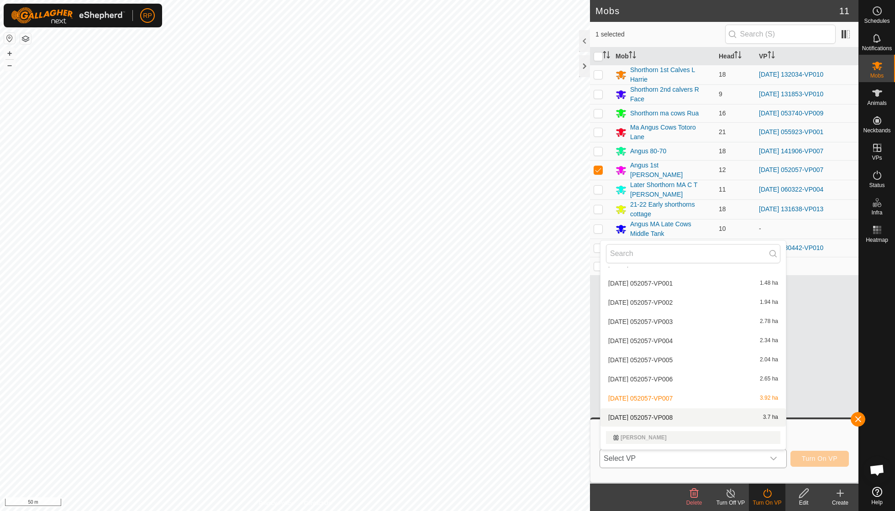
click at [686, 409] on li "[DATE] 052057-VP008 3.7 ha" at bounding box center [692, 418] width 185 height 18
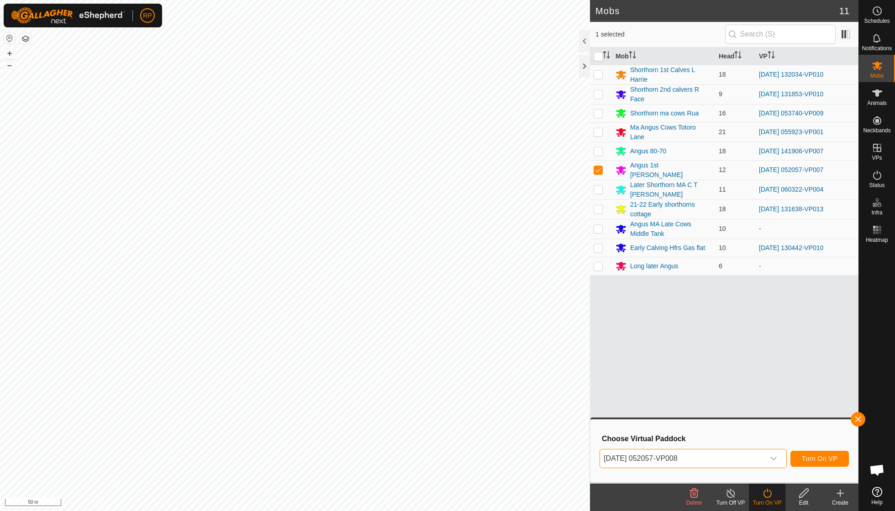
click at [810, 457] on span "Turn On VP" at bounding box center [820, 458] width 36 height 7
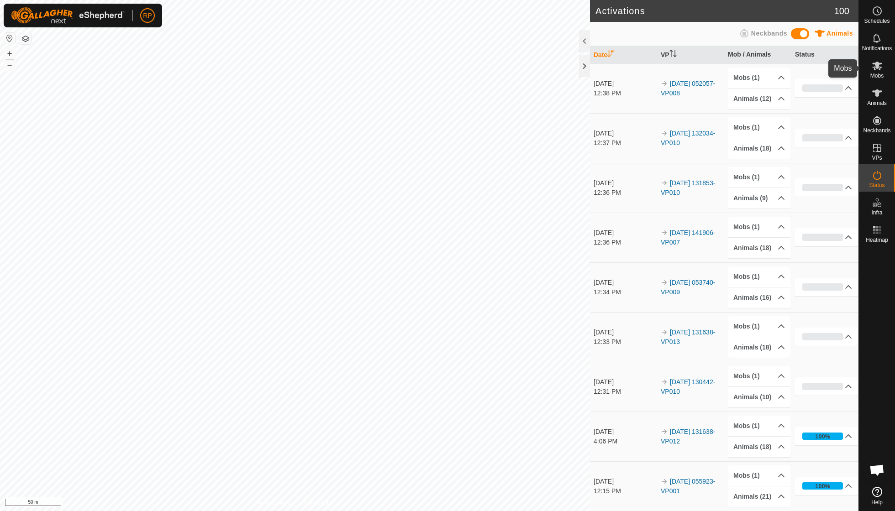
click at [870, 68] on es-mob-svg-icon at bounding box center [877, 65] width 16 height 15
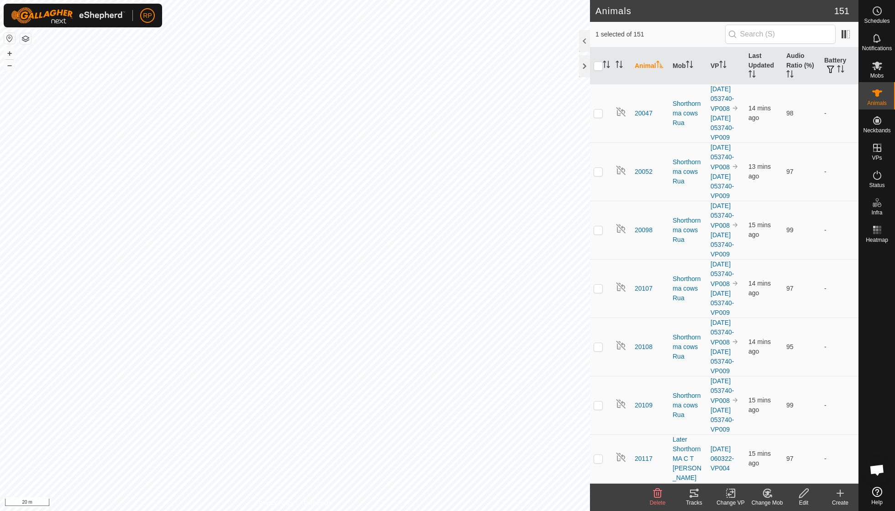
click at [764, 491] on icon at bounding box center [767, 493] width 8 height 8
click at [784, 455] on link "Choose Mob..." at bounding box center [794, 454] width 90 height 18
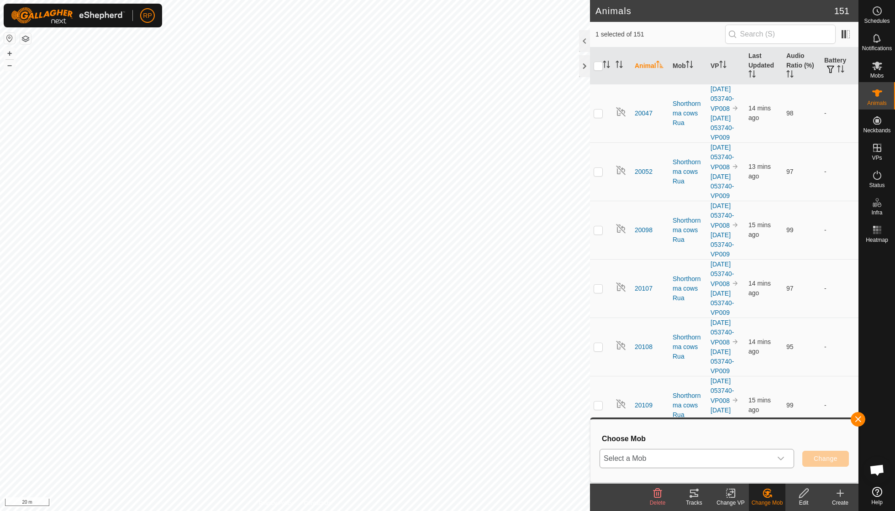
click at [778, 457] on icon "dropdown trigger" at bounding box center [780, 458] width 7 height 7
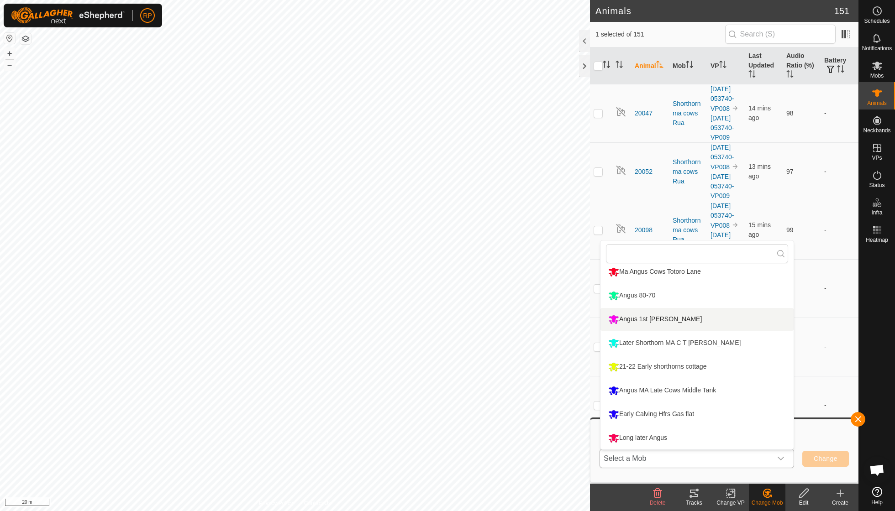
scroll to position [78, 0]
click at [657, 436] on li "Long later Angus" at bounding box center [696, 438] width 193 height 23
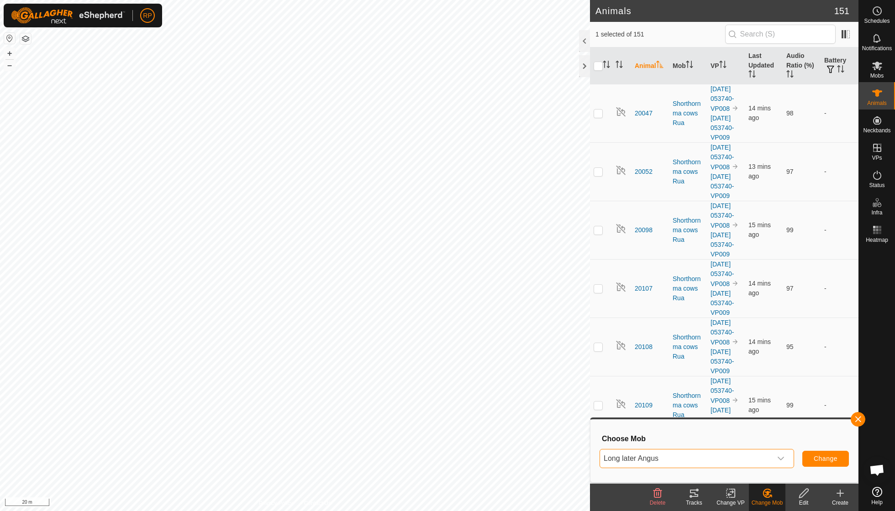
click at [824, 460] on span "Change" at bounding box center [826, 458] width 24 height 7
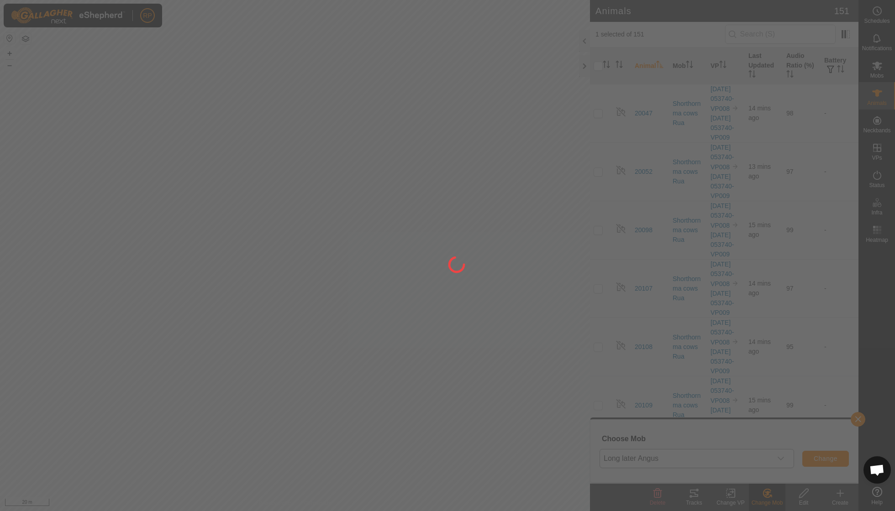
checkbox input "false"
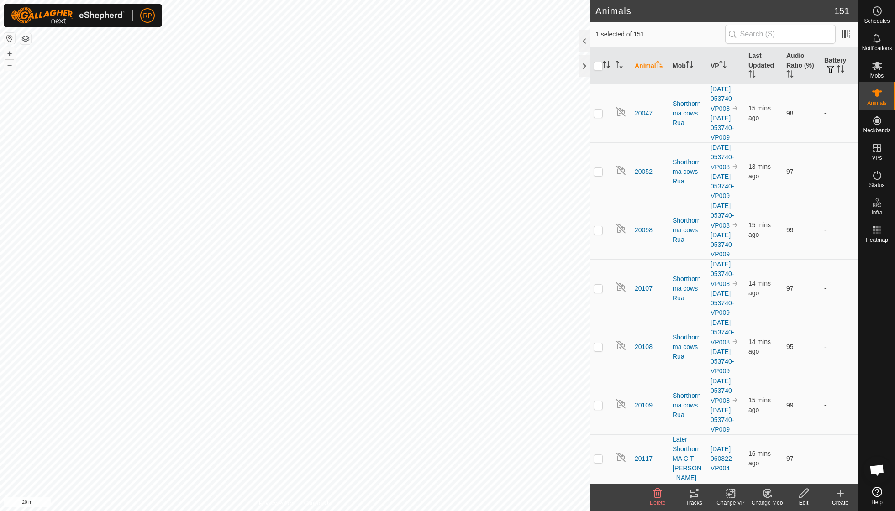
click at [765, 496] on icon at bounding box center [767, 493] width 11 height 11
click at [776, 453] on link "Choose Mob..." at bounding box center [794, 454] width 90 height 18
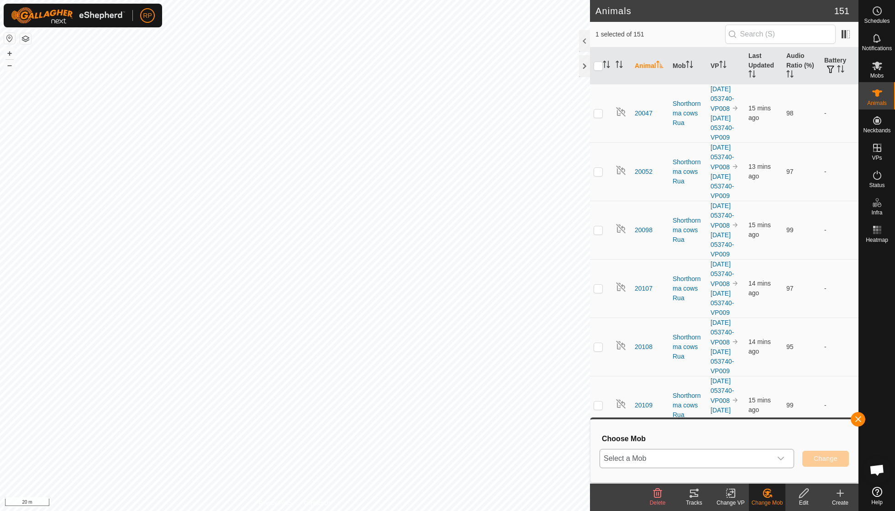
click at [780, 455] on icon "dropdown trigger" at bounding box center [780, 458] width 7 height 7
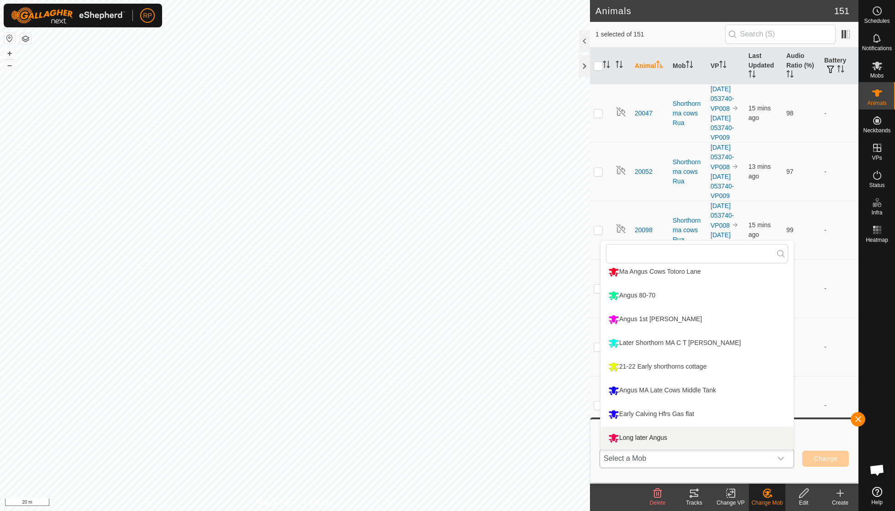
click at [650, 437] on li "Long later Angus" at bounding box center [696, 438] width 193 height 23
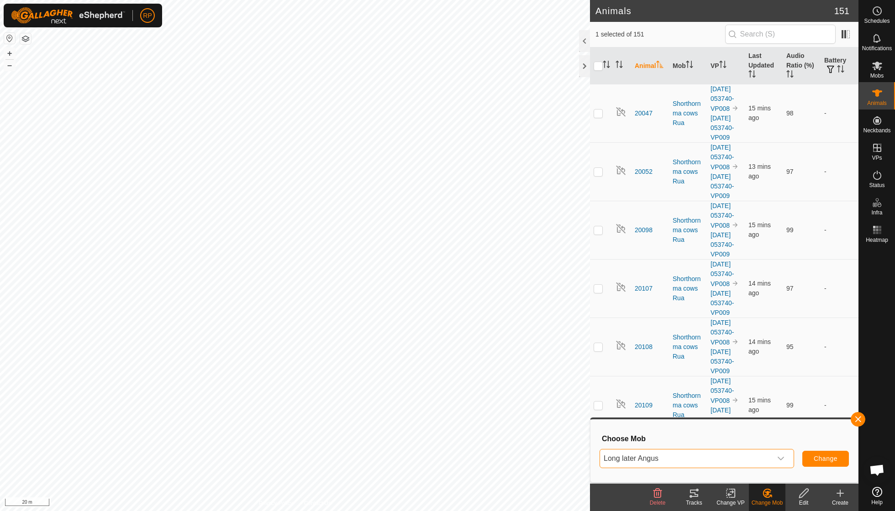
click at [820, 458] on span "Change" at bounding box center [826, 458] width 24 height 7
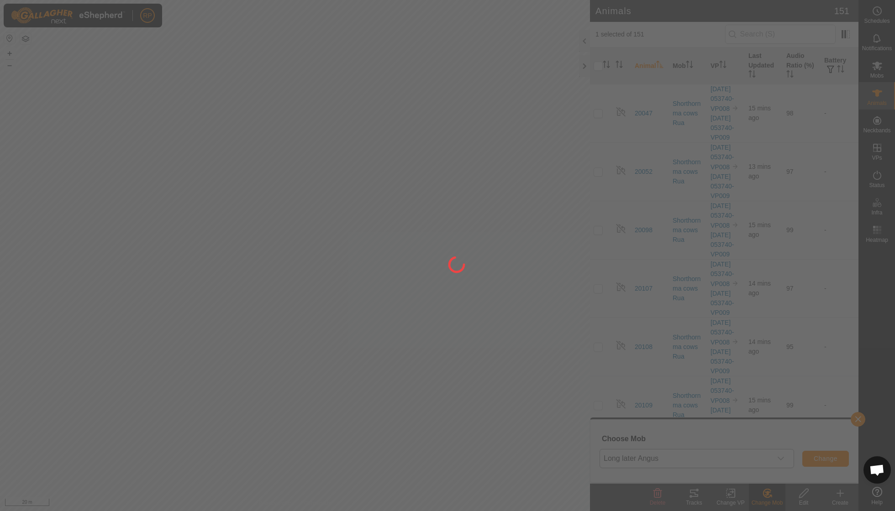
checkbox input "false"
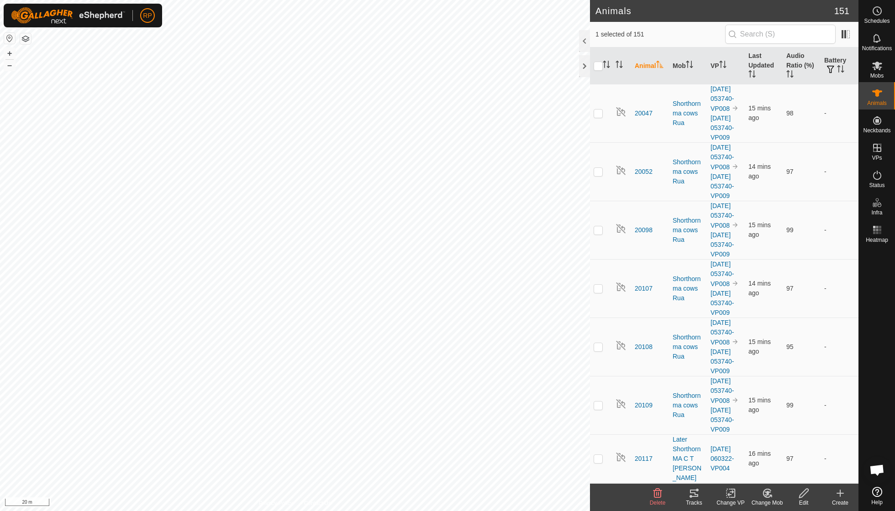
click at [768, 492] on icon at bounding box center [767, 493] width 6 height 5
click at [774, 452] on link "Choose Mob..." at bounding box center [794, 454] width 90 height 18
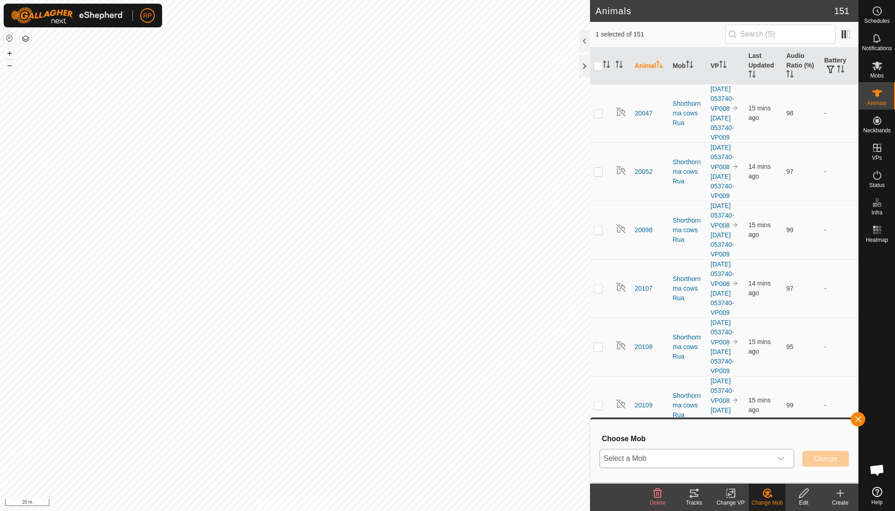
click at [782, 458] on icon "dropdown trigger" at bounding box center [781, 459] width 6 height 4
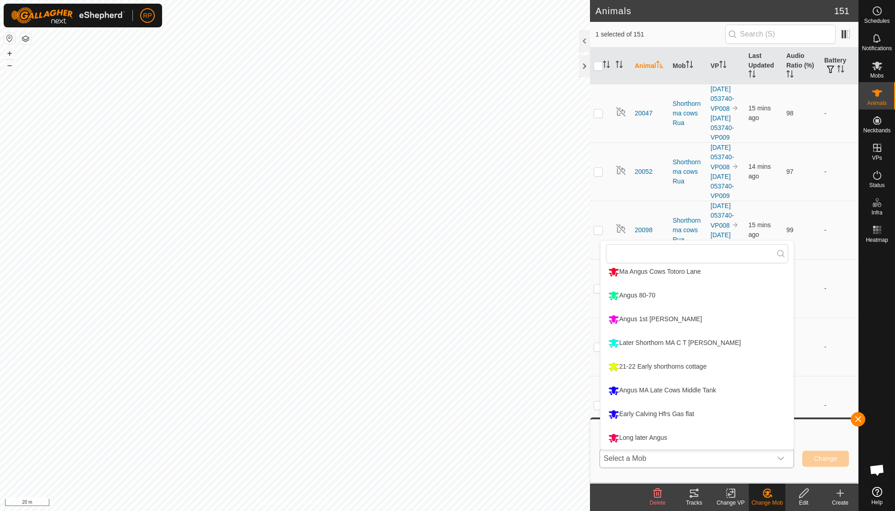
click at [657, 436] on li "Long later Angus" at bounding box center [696, 438] width 193 height 23
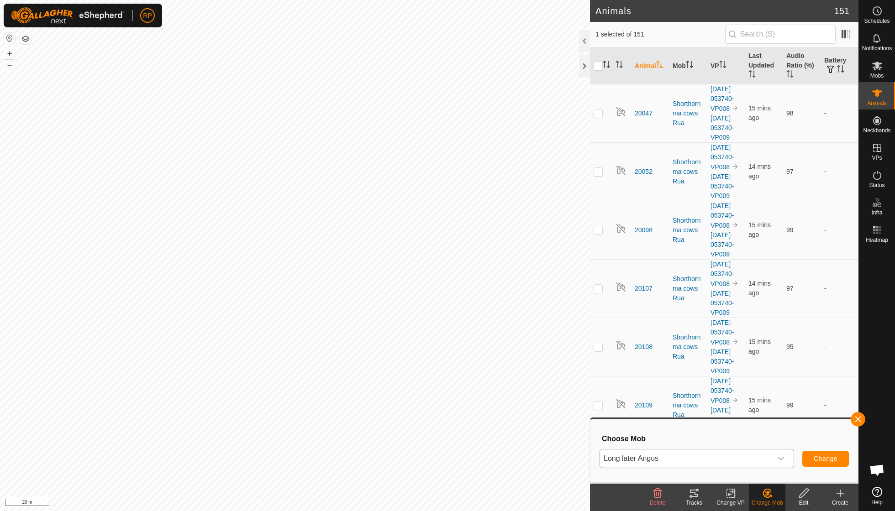
click at [817, 461] on span "Change" at bounding box center [826, 458] width 24 height 7
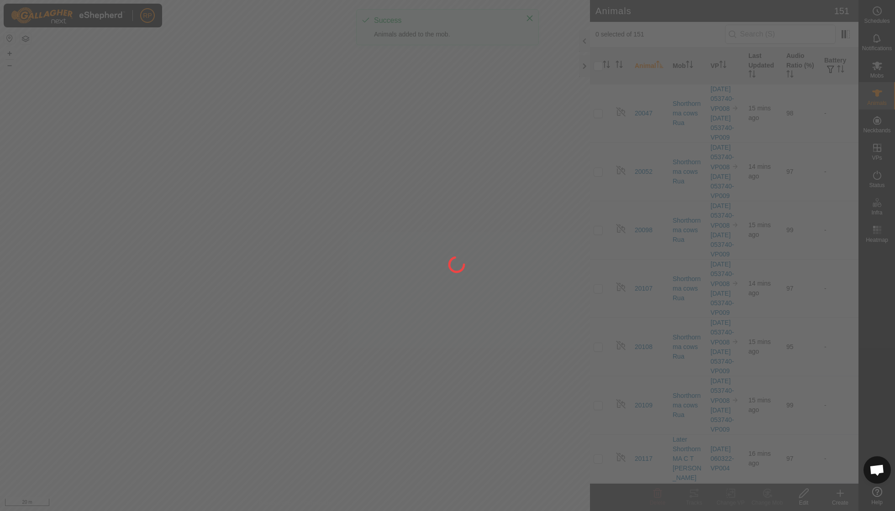
checkbox input "false"
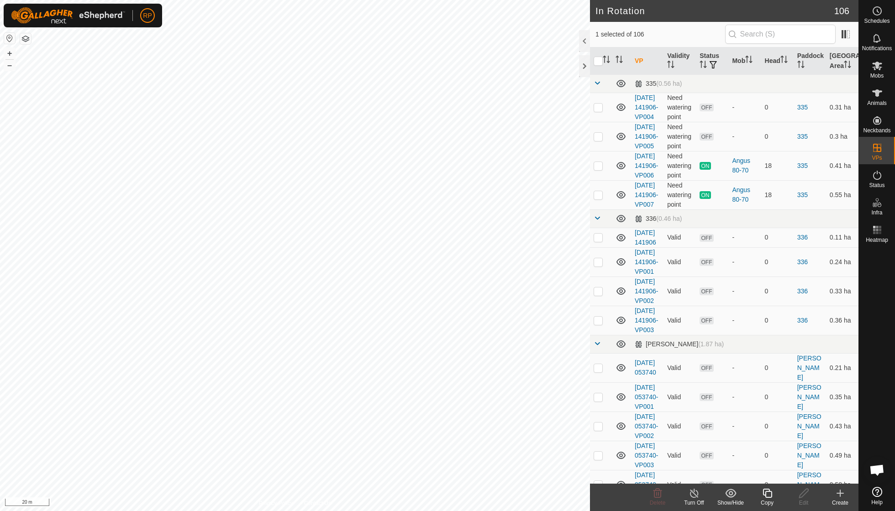
click at [769, 494] on icon at bounding box center [767, 493] width 11 height 11
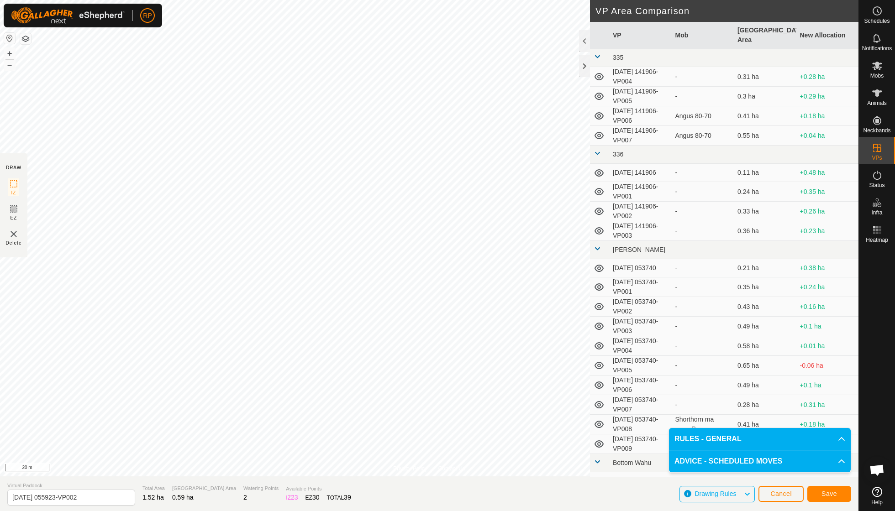
click at [830, 490] on span "Save" at bounding box center [829, 493] width 16 height 7
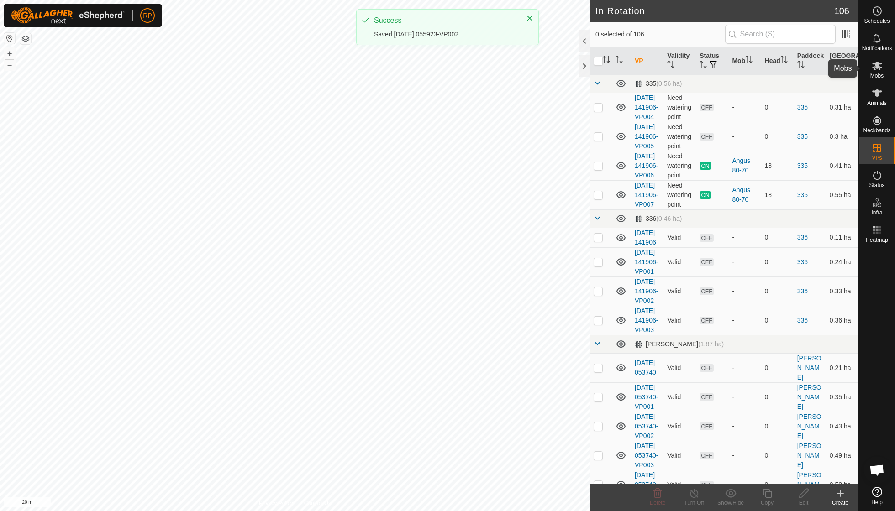
click at [878, 70] on icon at bounding box center [877, 65] width 11 height 11
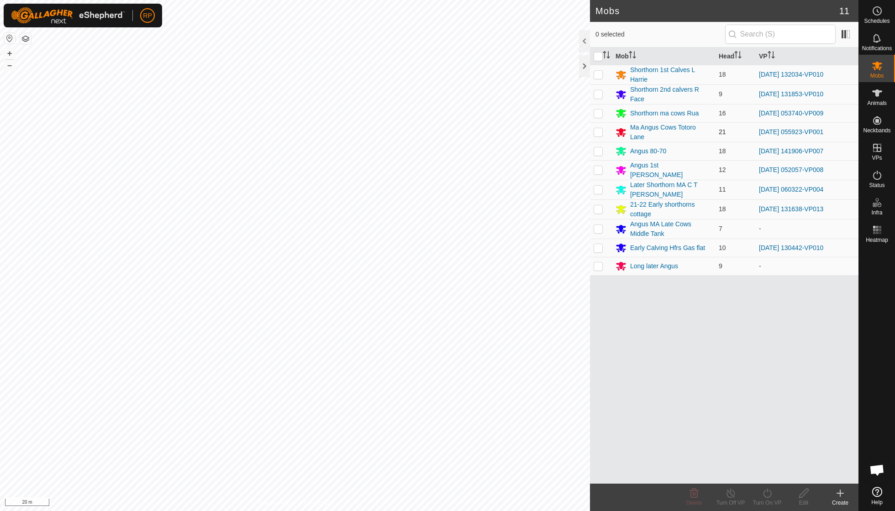
click at [600, 128] on p-checkbox at bounding box center [598, 131] width 9 height 7
checkbox input "true"
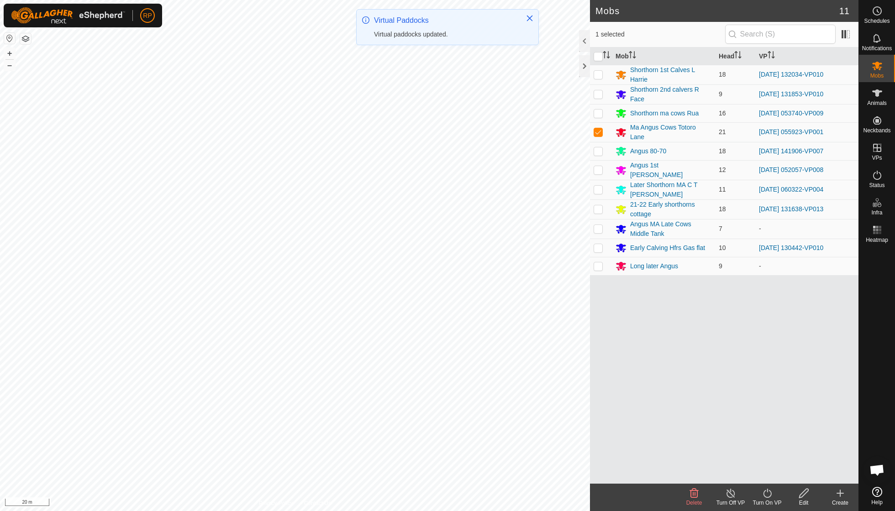
click at [764, 497] on icon at bounding box center [767, 493] width 11 height 11
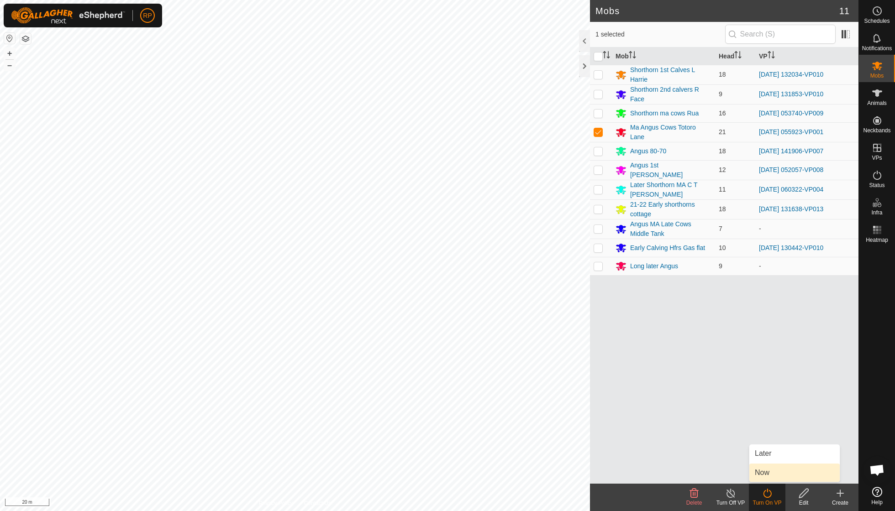
click at [767, 472] on link "Now" at bounding box center [794, 473] width 90 height 18
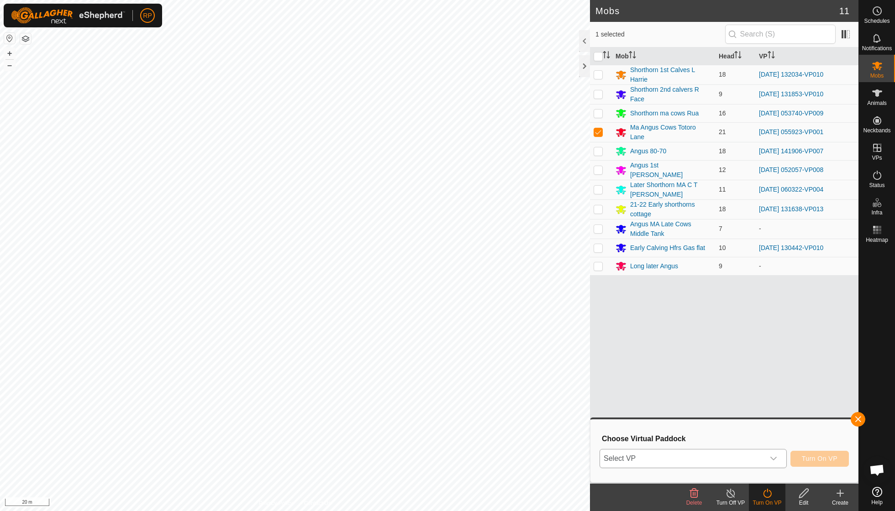
click at [771, 457] on icon "dropdown trigger" at bounding box center [773, 458] width 7 height 7
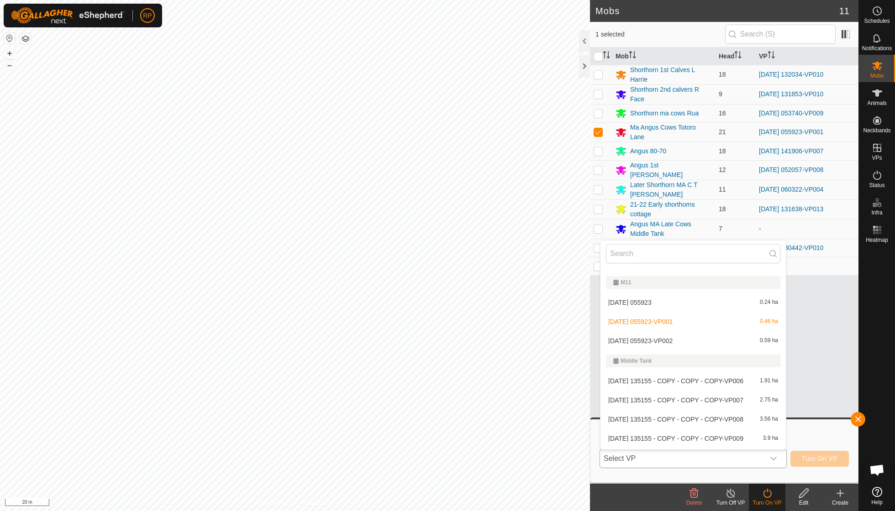
scroll to position [1544, 0]
click at [671, 333] on li "[DATE] 055923-VP002 0.59 ha" at bounding box center [692, 342] width 185 height 18
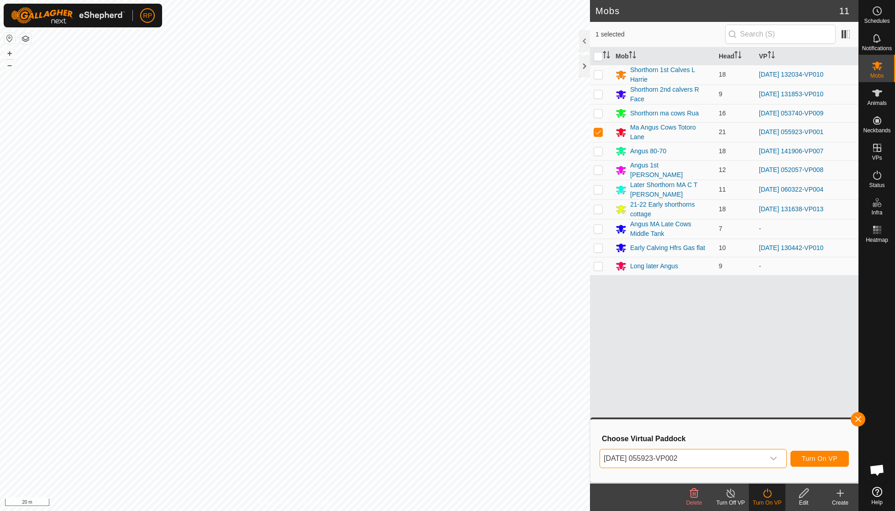
click at [808, 460] on span "Turn On VP" at bounding box center [820, 458] width 36 height 7
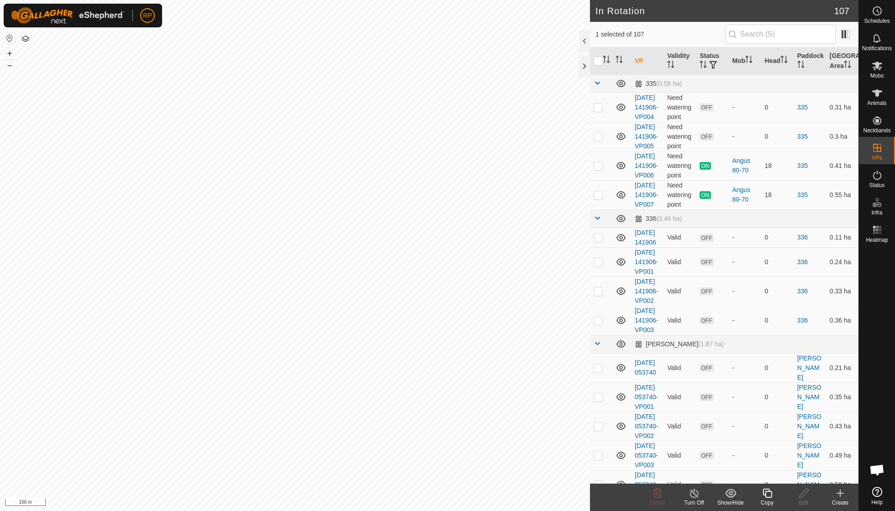
click at [766, 490] on icon at bounding box center [766, 493] width 9 height 9
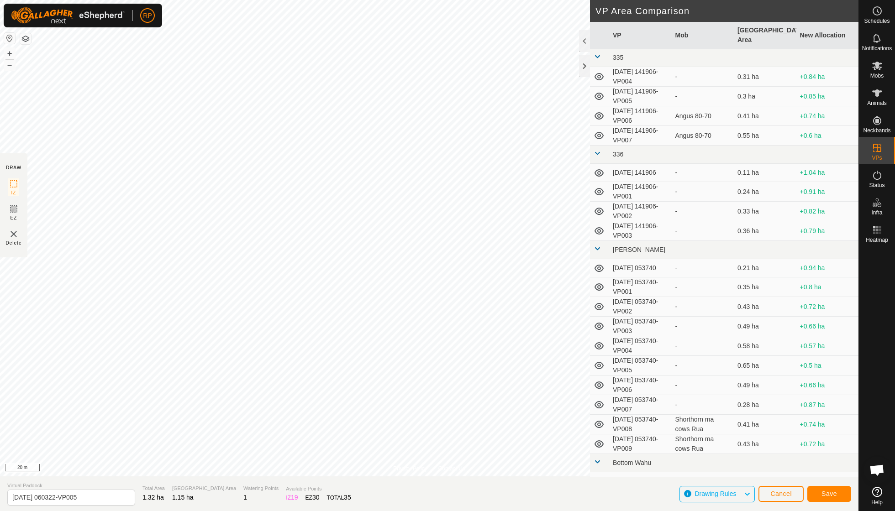
click at [835, 494] on span "Save" at bounding box center [829, 493] width 16 height 7
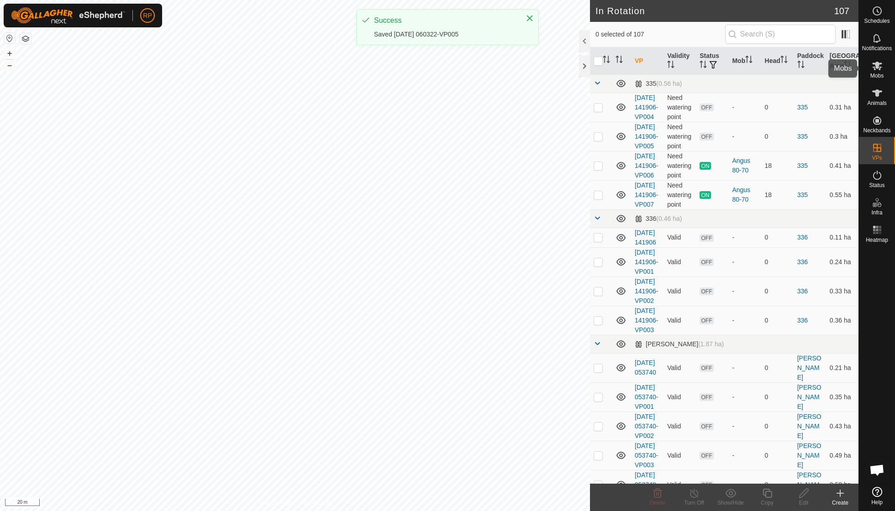
click at [875, 77] on span "Mobs" at bounding box center [876, 75] width 13 height 5
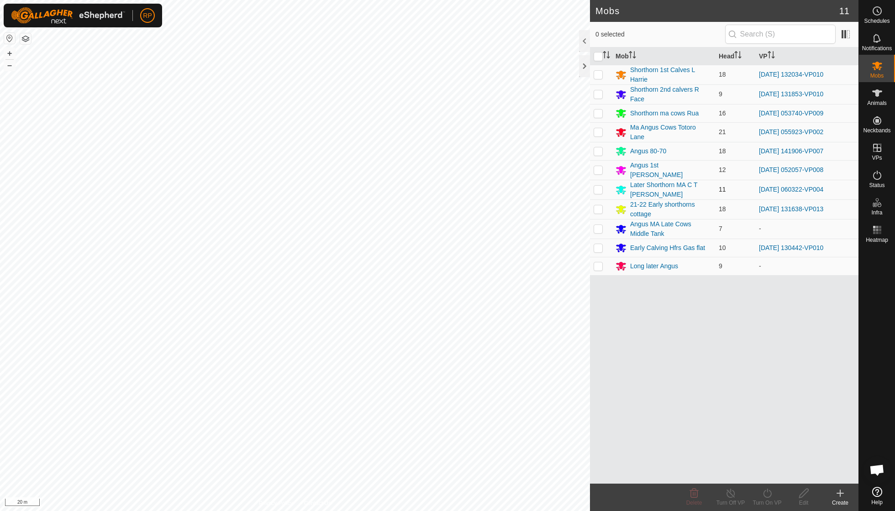
click at [602, 187] on p-checkbox at bounding box center [598, 189] width 9 height 7
checkbox input "true"
click at [767, 494] on icon at bounding box center [767, 493] width 11 height 11
click at [769, 477] on link "Now" at bounding box center [794, 473] width 90 height 18
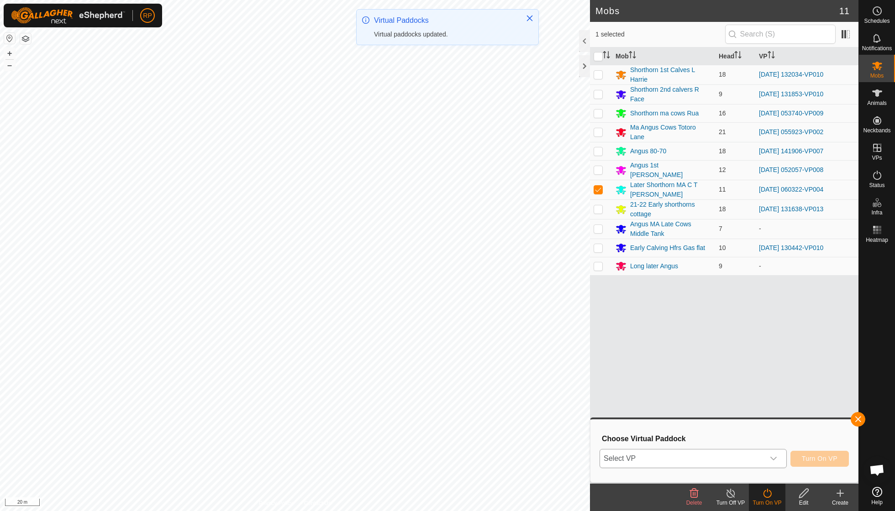
click at [778, 457] on div "dropdown trigger" at bounding box center [773, 459] width 18 height 18
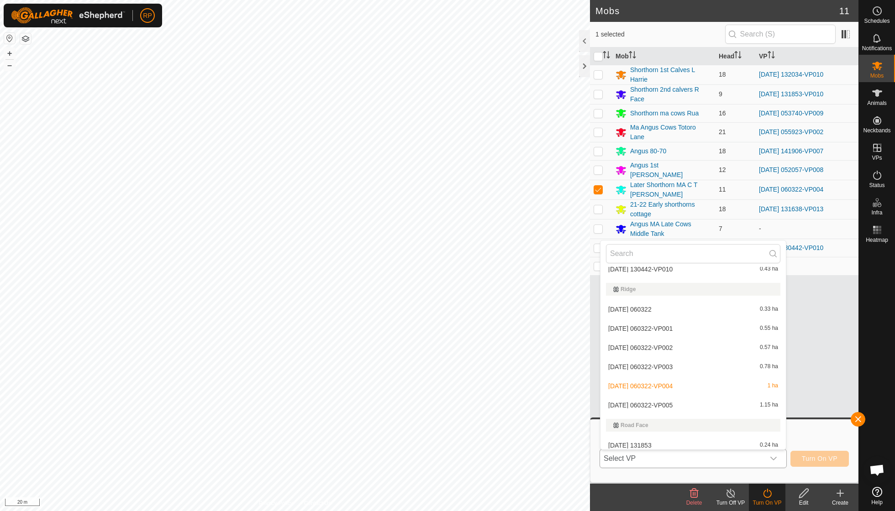
scroll to position [1977, 0]
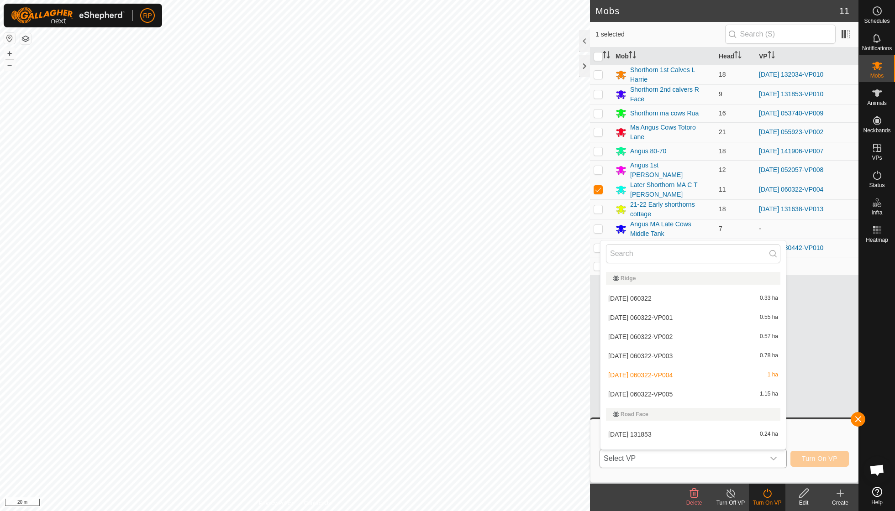
click at [678, 385] on li "[DATE] 060322-VP005 1.15 ha" at bounding box center [692, 394] width 185 height 18
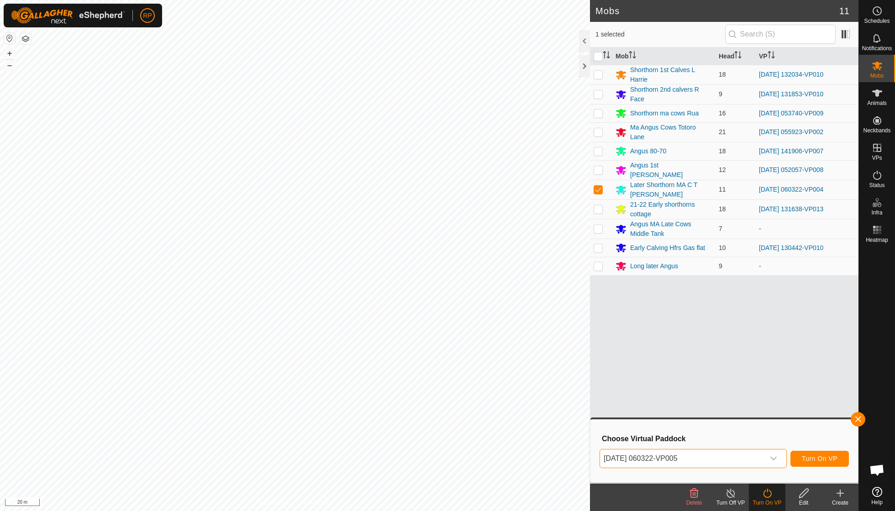
click at [815, 458] on span "Turn On VP" at bounding box center [820, 458] width 36 height 7
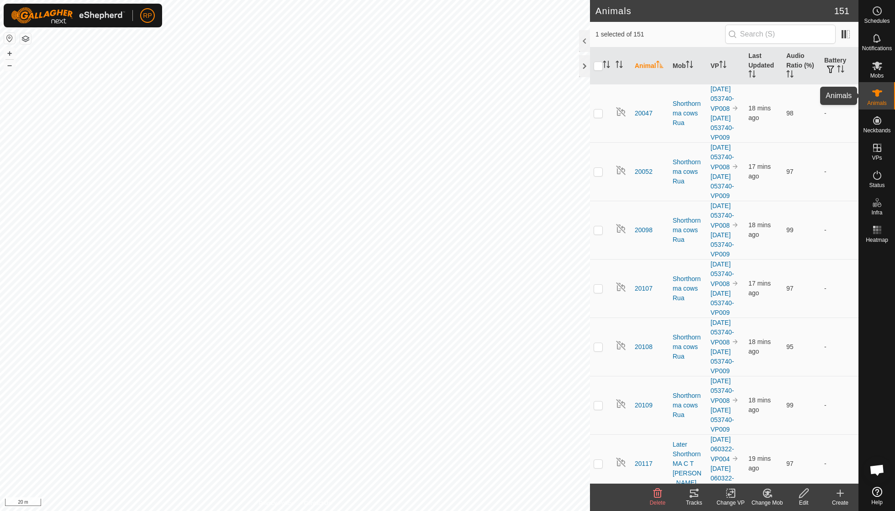
click at [881, 91] on icon at bounding box center [877, 92] width 10 height 7
click at [609, 63] on icon "Activate to sort" at bounding box center [606, 64] width 7 height 7
